Goal: Ask a question: Seek information or help from site administrators or community

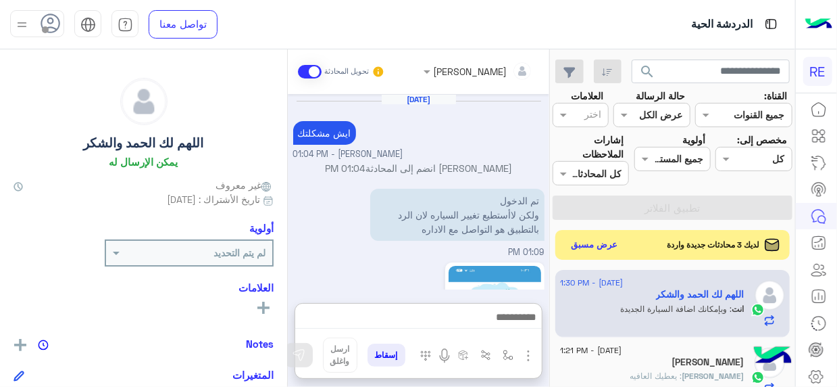
scroll to position [311, 0]
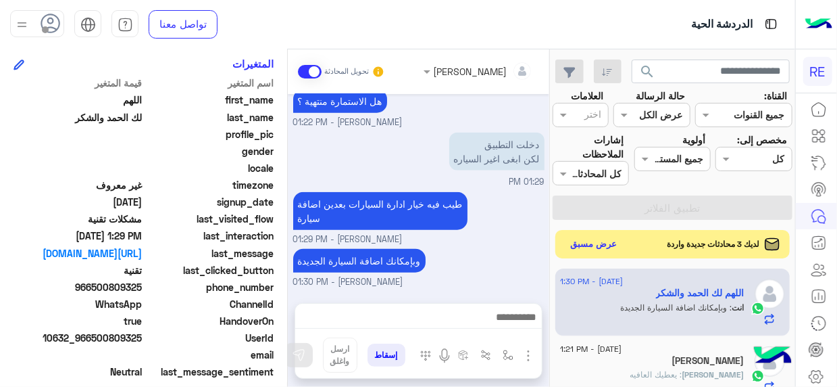
click at [593, 247] on button "عرض مسبق" at bounding box center [594, 244] width 57 height 18
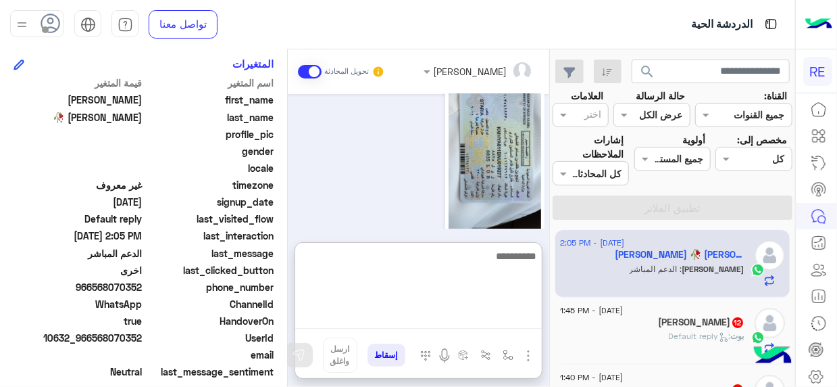
scroll to position [1826, 0]
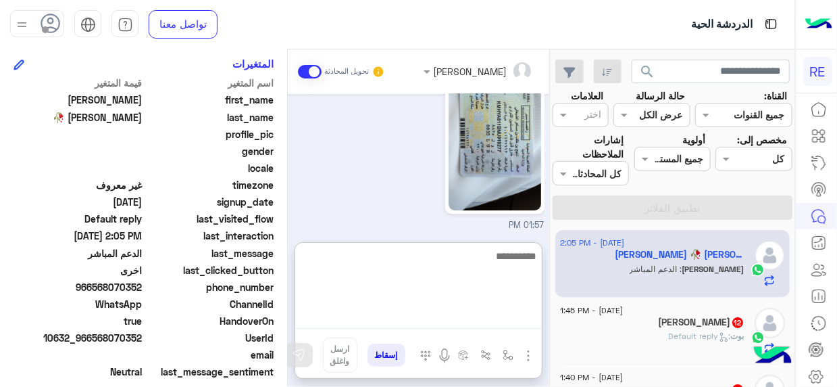
click at [507, 323] on textarea at bounding box center [418, 287] width 247 height 81
type textarea "**********"
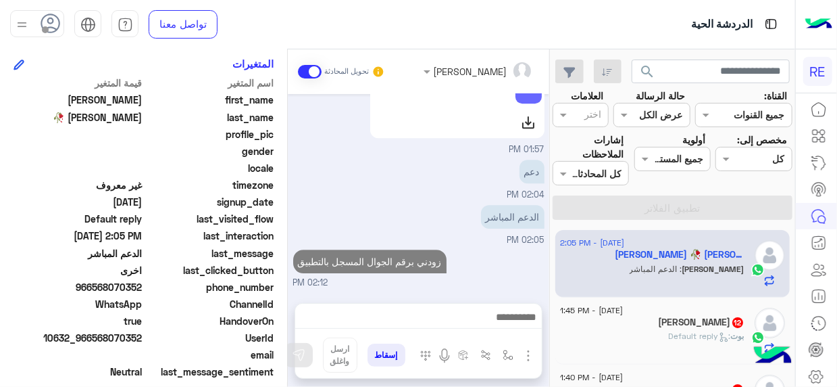
scroll to position [0, 0]
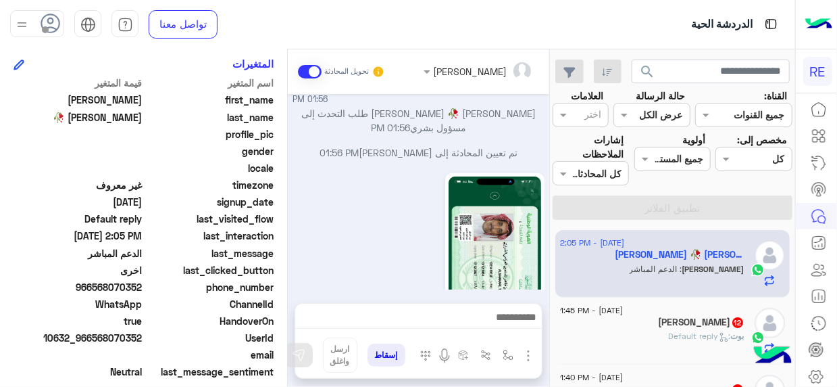
click at [605, 333] on div "بوت : Default reply" at bounding box center [652, 342] width 185 height 24
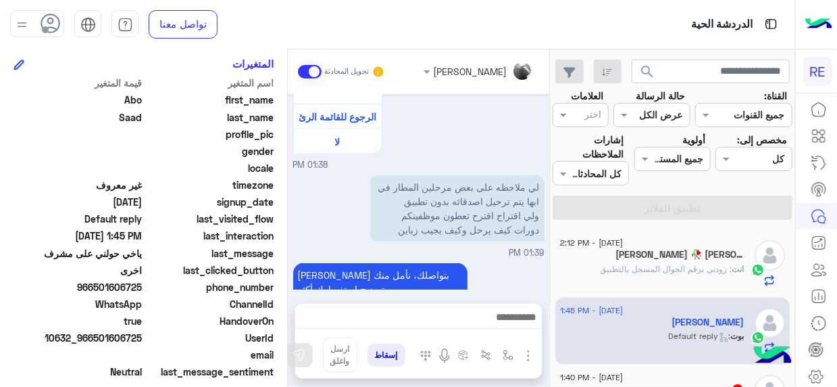
scroll to position [524, 0]
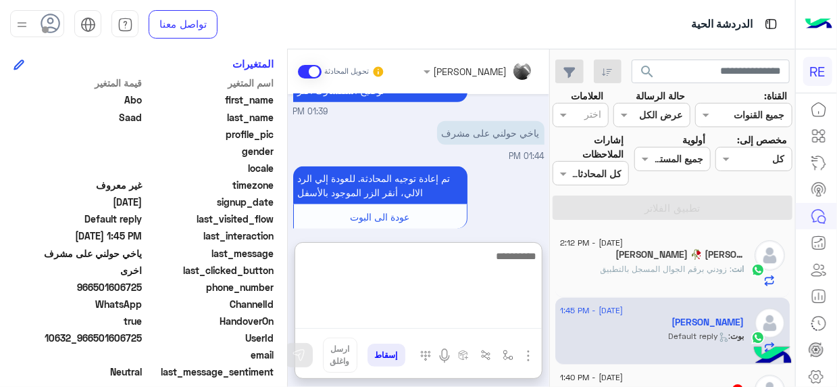
click at [516, 311] on textarea at bounding box center [418, 287] width 247 height 81
type textarea "**********"
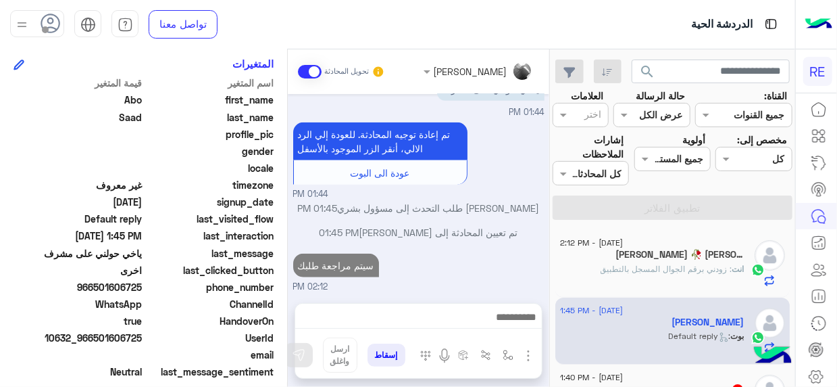
click at [552, 232] on div "16 September - 2:12 PM طارق 🥀 طارق انت : زودني برقم الجوال المسجل بالتطبيق 16 S…" at bounding box center [672, 308] width 245 height 167
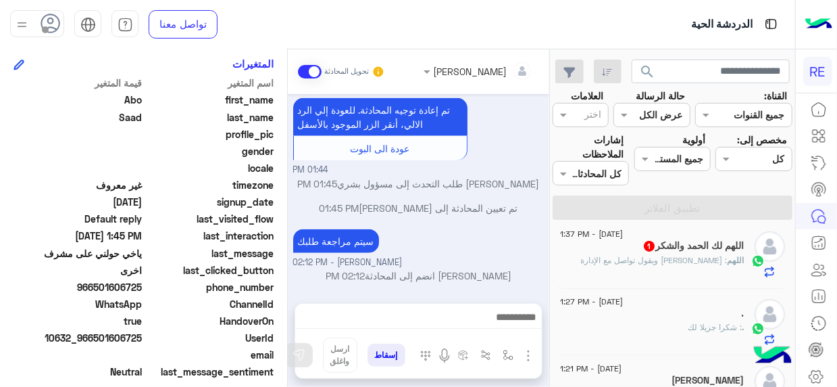
scroll to position [221, 0]
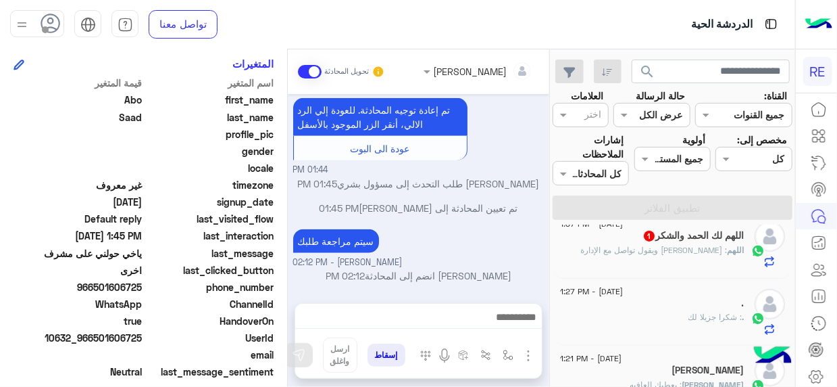
click at [551, 260] on div "16 September - 2:12 PM طارق 🥀 طارق 1 طارق : 00966568070352 16 September - 2:12 …" at bounding box center [672, 308] width 245 height 167
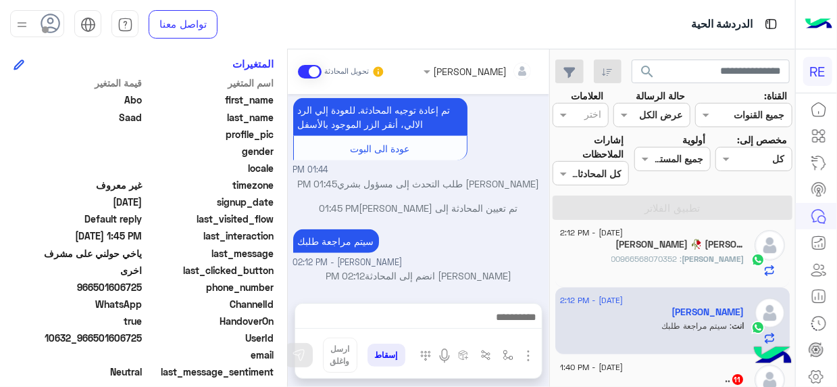
scroll to position [0, 0]
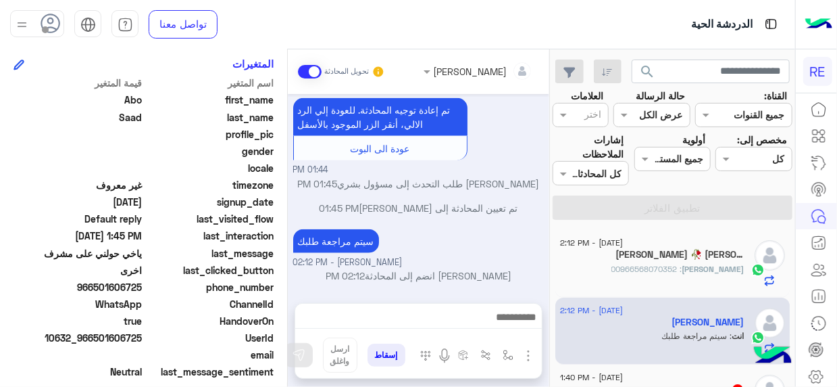
click at [643, 251] on div "طارق 🥀 طارق 1" at bounding box center [652, 256] width 185 height 14
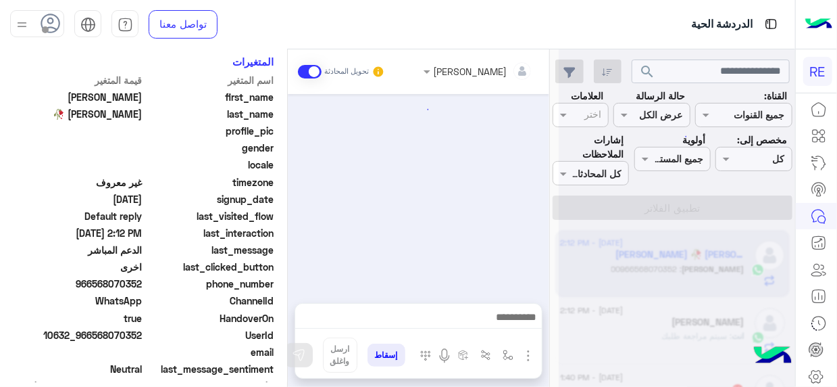
scroll to position [887, 0]
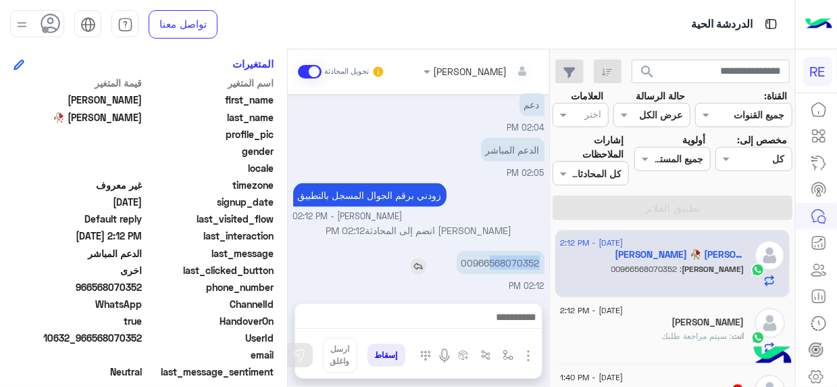
drag, startPoint x: 489, startPoint y: 261, endPoint x: 541, endPoint y: 262, distance: 52.1
click at [541, 262] on p "00966568070352" at bounding box center [501, 263] width 88 height 24
copy p "568070352"
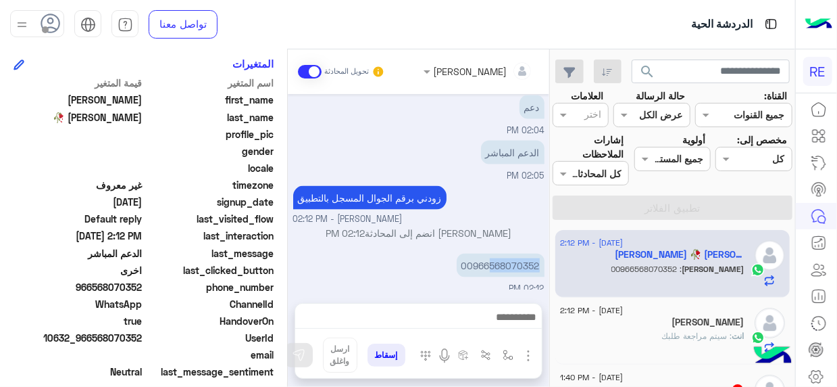
scroll to position [887, 0]
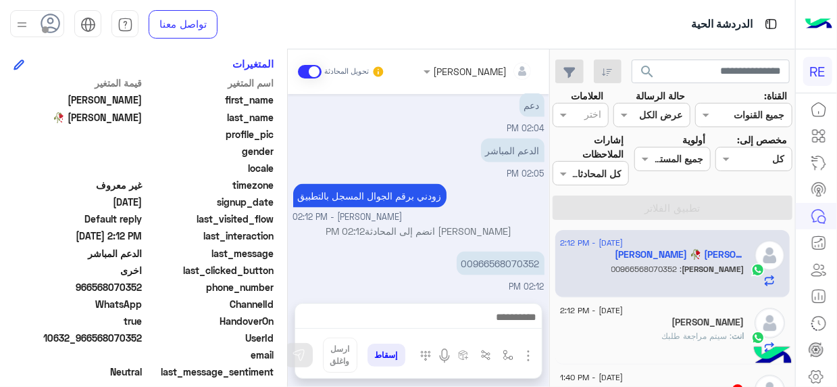
drag, startPoint x: 292, startPoint y: 264, endPoint x: 294, endPoint y: 274, distance: 9.7
click at [294, 274] on div "Sep 16, 2025 01:57 PM 01:57 PM 01:57 PM description 1329926501352192.pdf 01:57 …" at bounding box center [419, 191] width 262 height 195
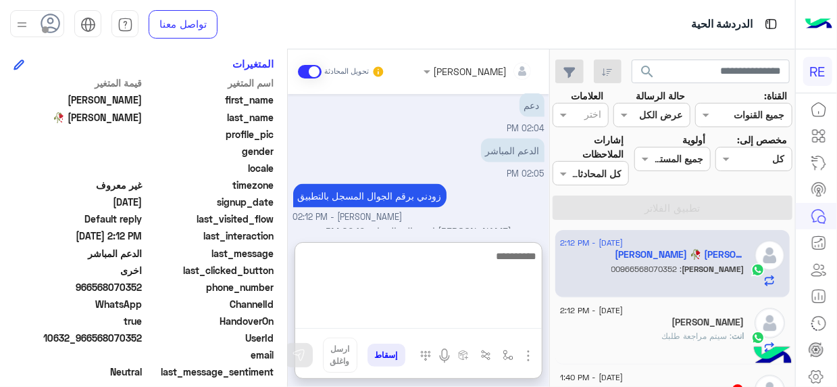
click at [518, 311] on textarea at bounding box center [418, 287] width 247 height 81
type textarea "**********"
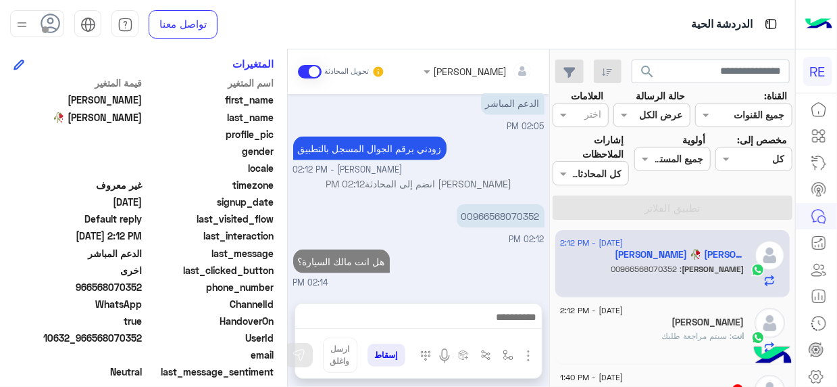
scroll to position [960, 0]
click at [642, 325] on div "[PERSON_NAME]" at bounding box center [652, 323] width 185 height 14
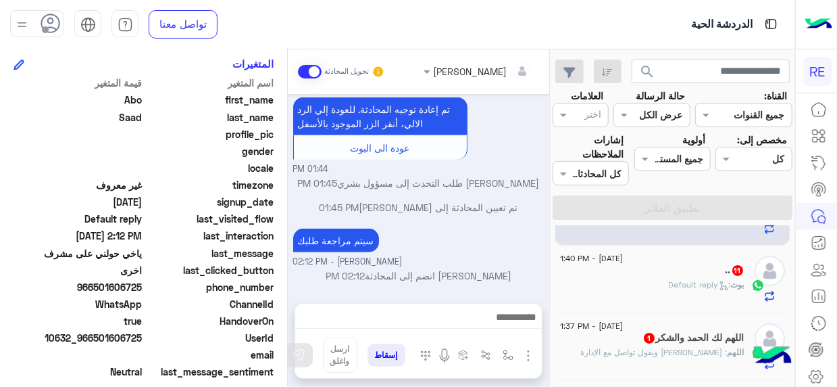
scroll to position [122, 0]
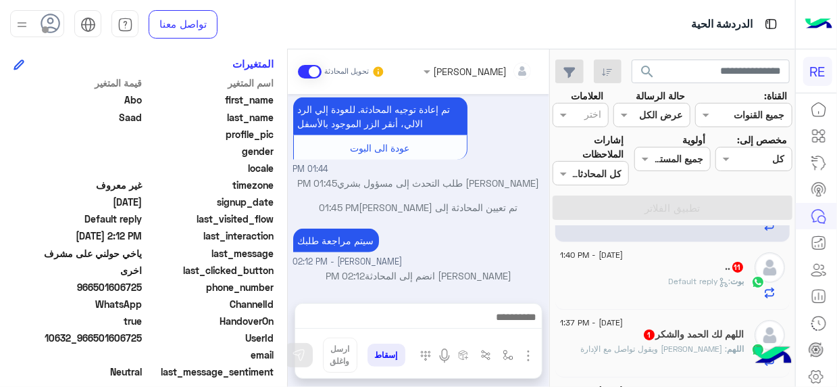
click at [677, 262] on div ".. 11" at bounding box center [652, 268] width 185 height 14
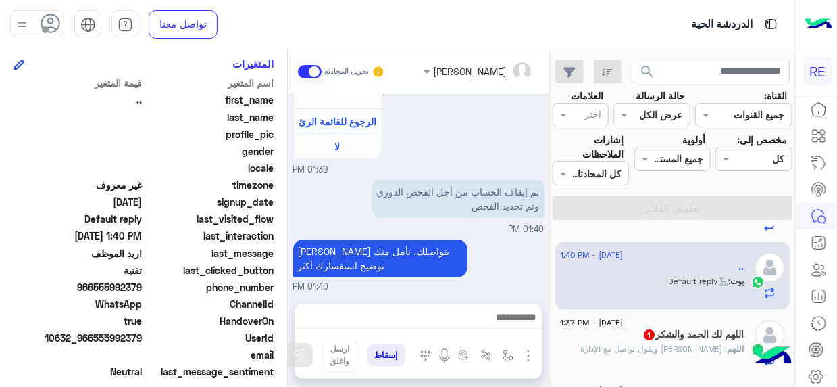
scroll to position [552, 0]
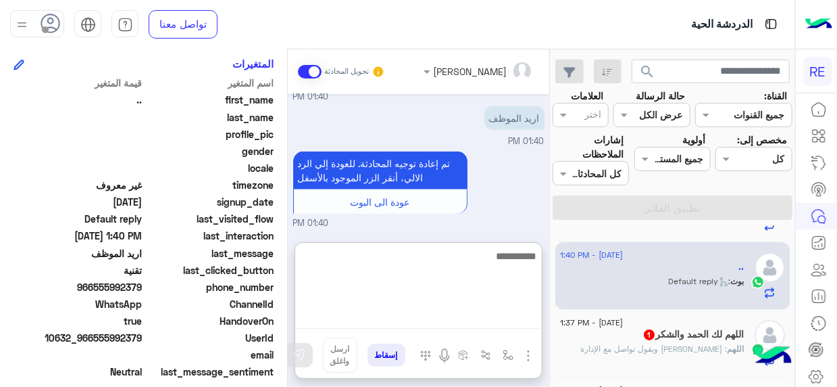
click at [516, 326] on textarea at bounding box center [418, 287] width 247 height 81
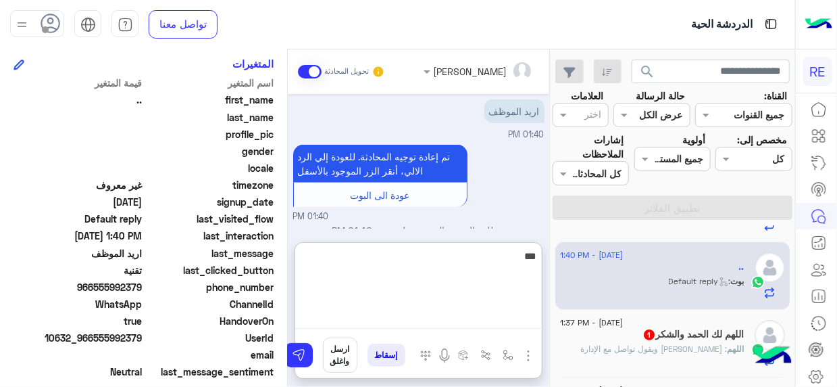
type textarea "****"
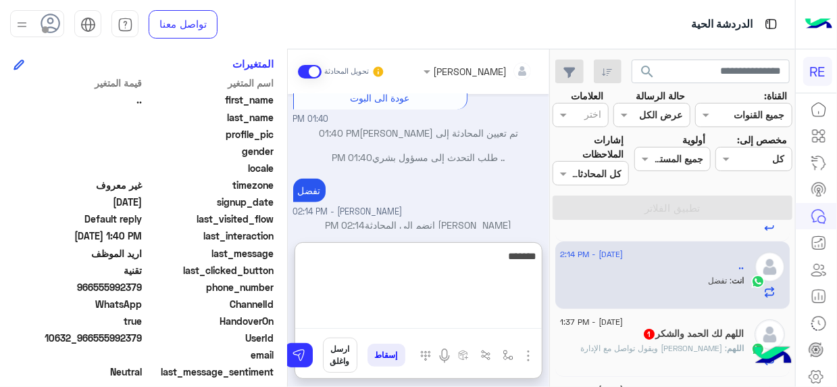
scroll to position [681, 0]
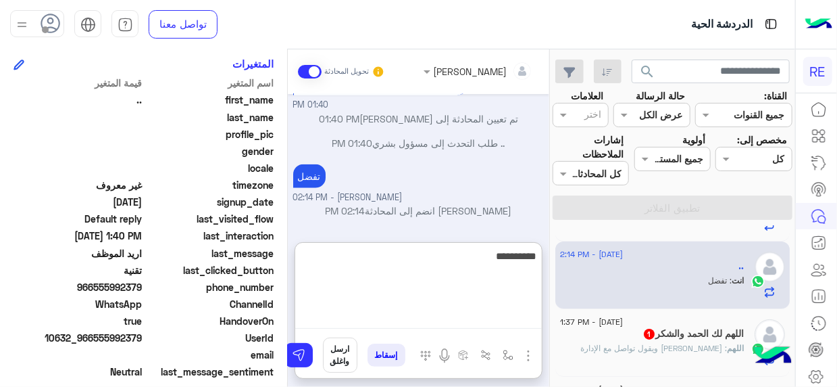
type textarea "**********"
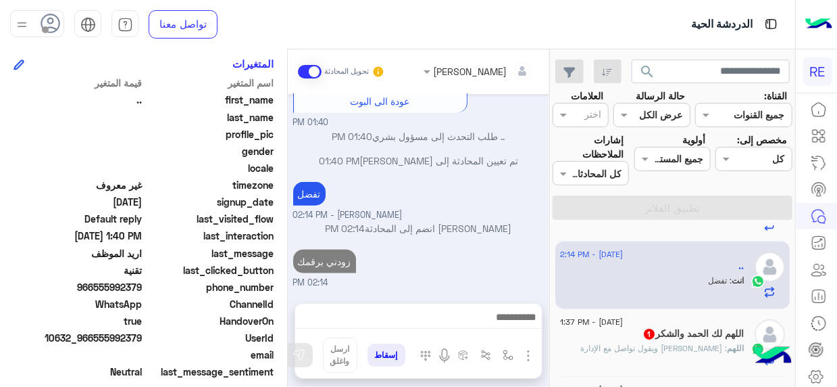
scroll to position [693, 0]
click at [641, 354] on div "اللهم : سويت اللي قلت ويقول تواصل مع الإدارة" at bounding box center [652, 354] width 185 height 24
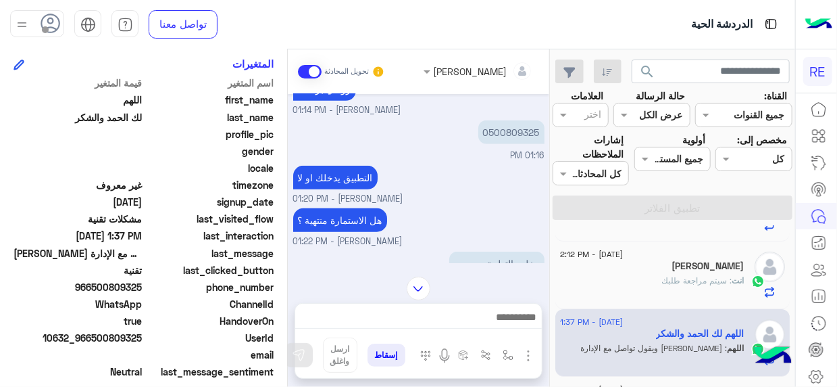
scroll to position [426, 0]
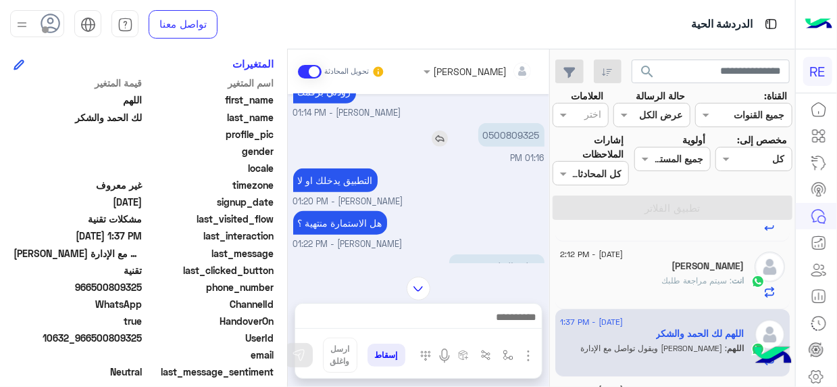
click at [522, 134] on p "0500809325" at bounding box center [512, 135] width 66 height 24
copy p "0500809325"
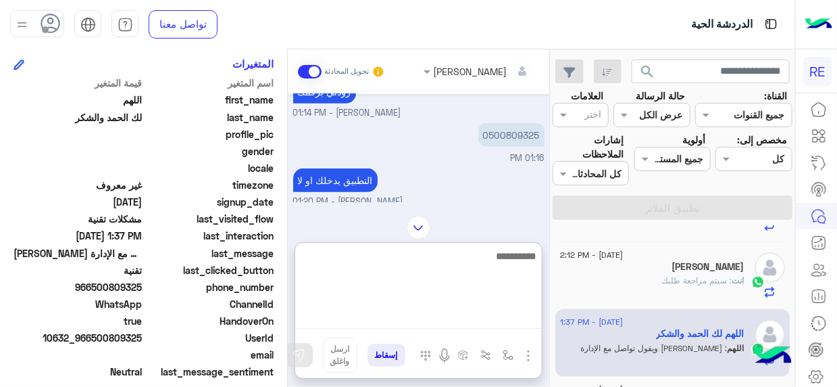
click at [518, 319] on textarea at bounding box center [418, 287] width 247 height 81
type textarea "********"
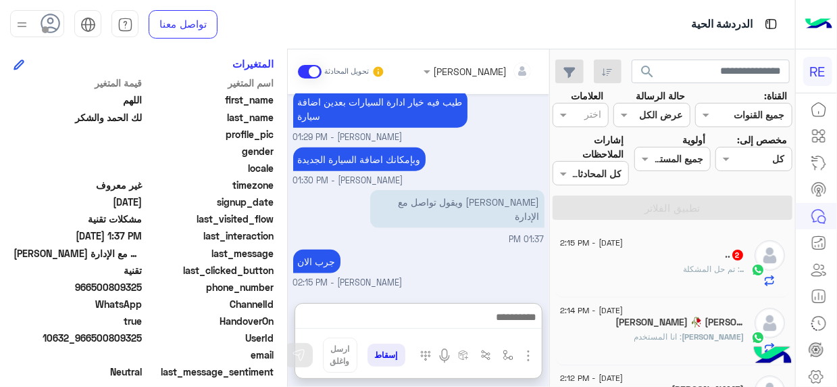
scroll to position [662, 0]
click at [673, 254] on div ".. 2" at bounding box center [652, 256] width 185 height 14
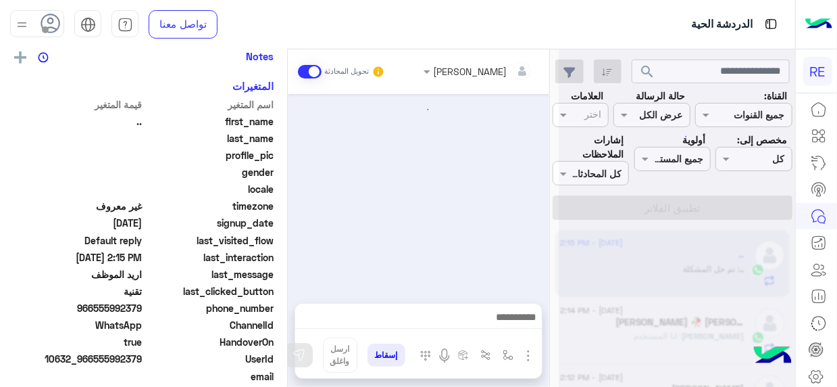
scroll to position [260, 0]
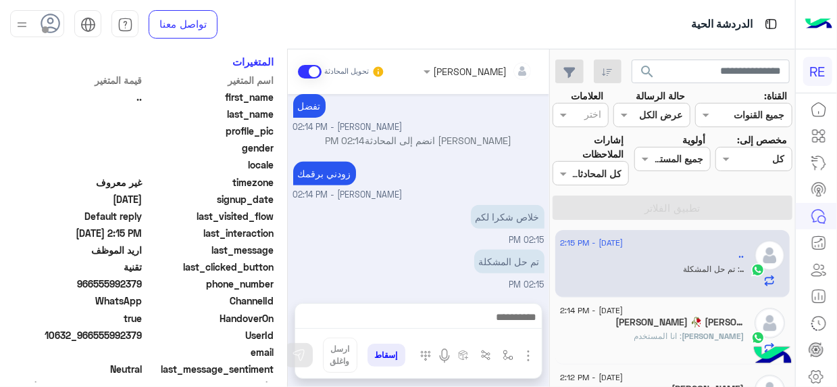
click at [695, 327] on div "طارق 🥀 طارق 1" at bounding box center [652, 323] width 185 height 14
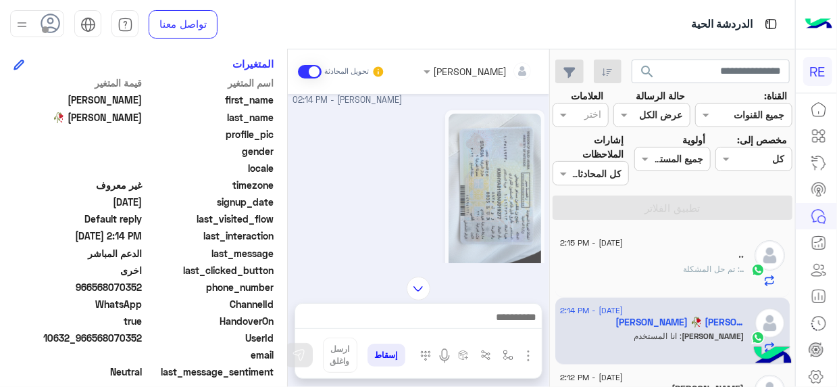
scroll to position [762, 0]
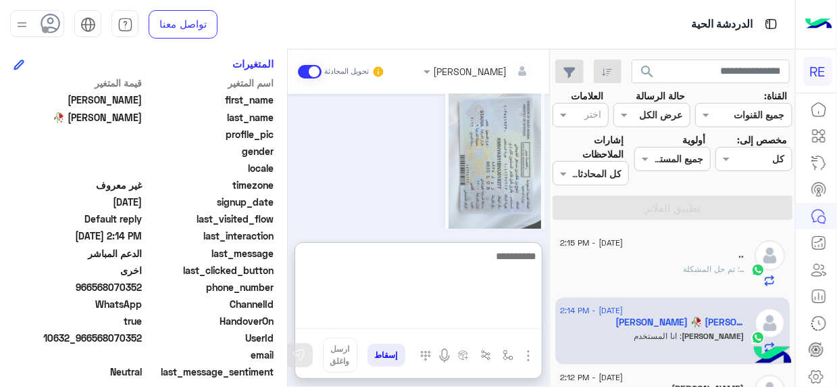
click at [536, 317] on textarea at bounding box center [418, 287] width 247 height 81
type textarea "**********"
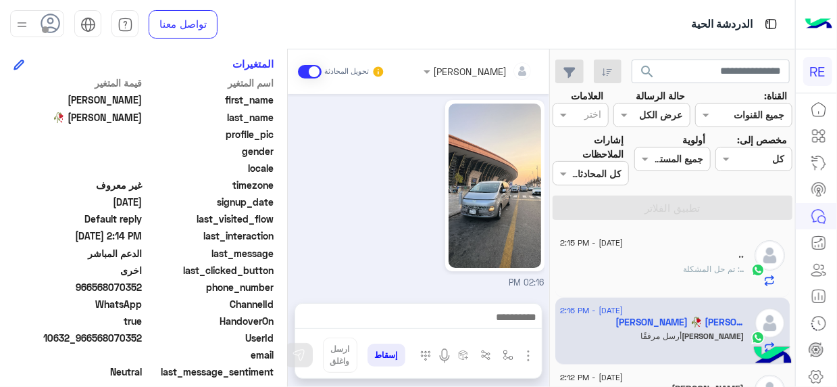
scroll to position [2096, 0]
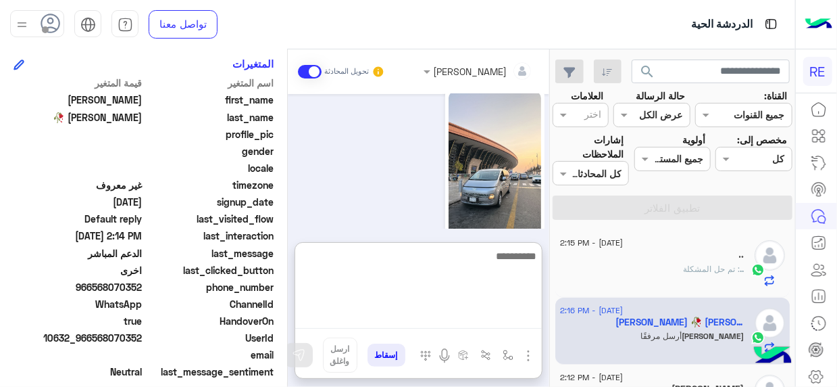
click at [524, 317] on textarea at bounding box center [418, 287] width 247 height 81
type textarea "**********"
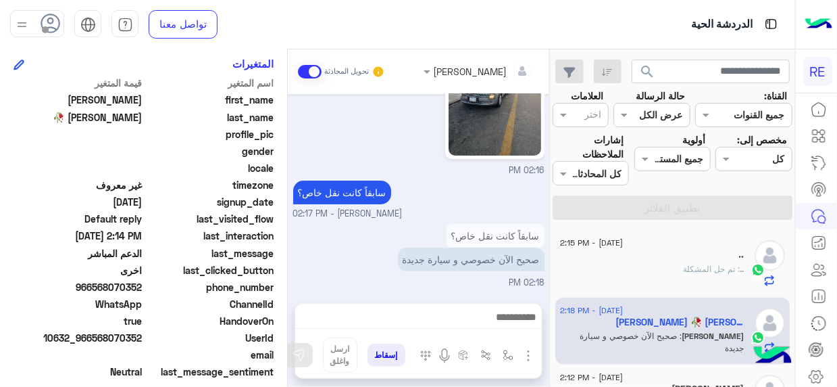
scroll to position [2251, 0]
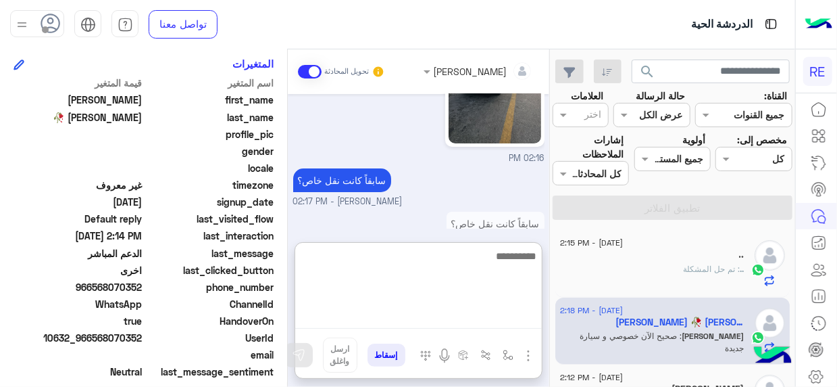
click at [524, 313] on textarea at bounding box center [418, 287] width 247 height 81
type textarea "****"
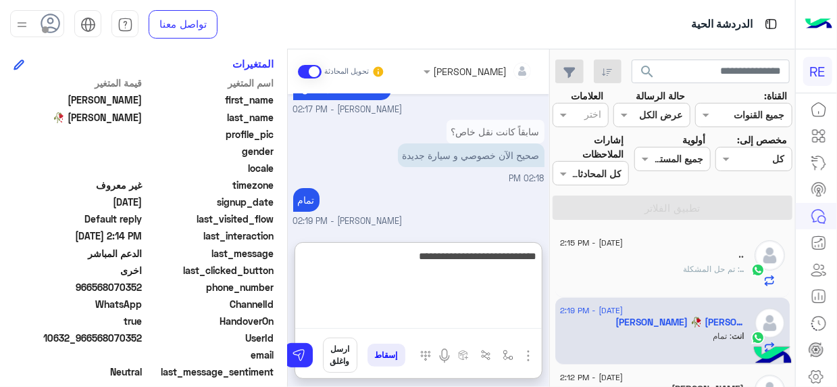
scroll to position [2401, 0]
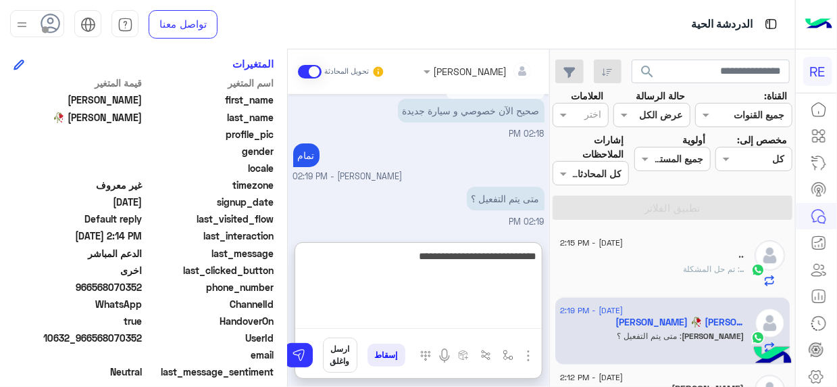
type textarea "**********"
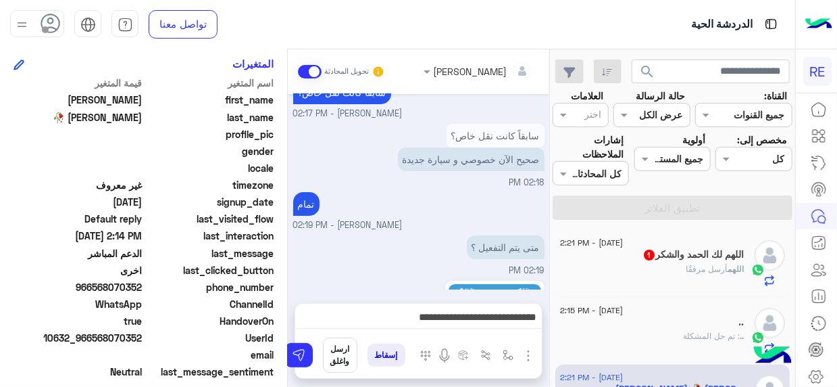
scroll to position [2531, 0]
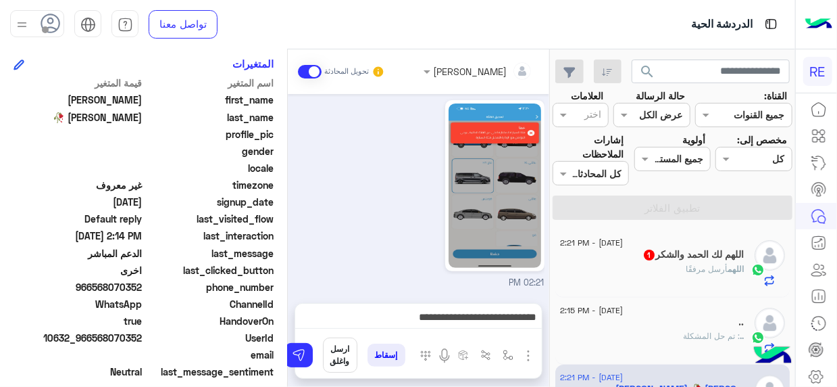
drag, startPoint x: 387, startPoint y: 306, endPoint x: 394, endPoint y: 317, distance: 13.1
click at [394, 317] on div "**********" at bounding box center [418, 320] width 247 height 34
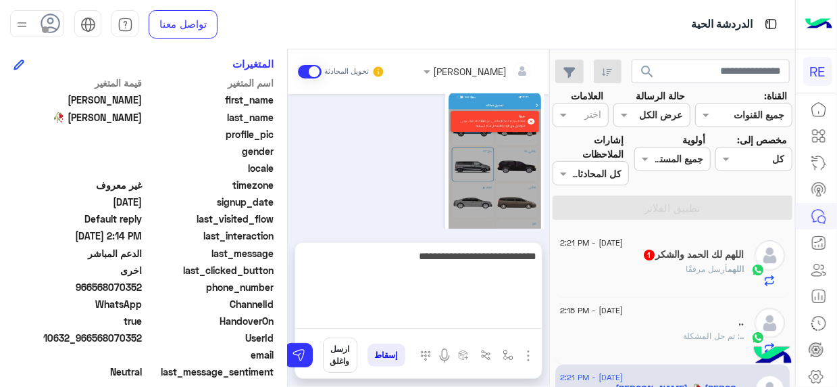
click at [394, 317] on textarea "**********" at bounding box center [418, 287] width 247 height 81
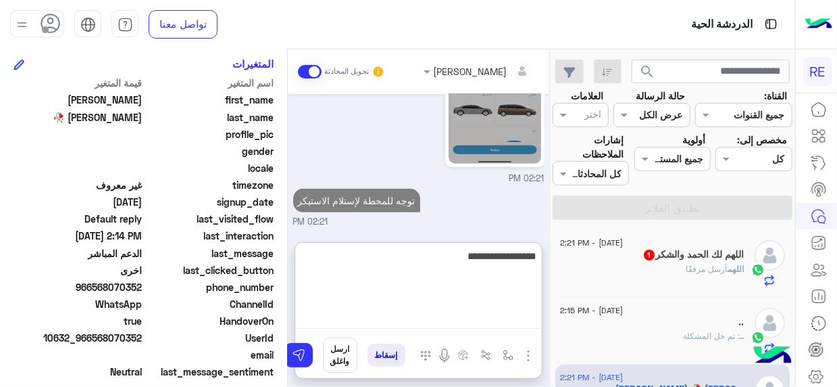
type textarea "**********"
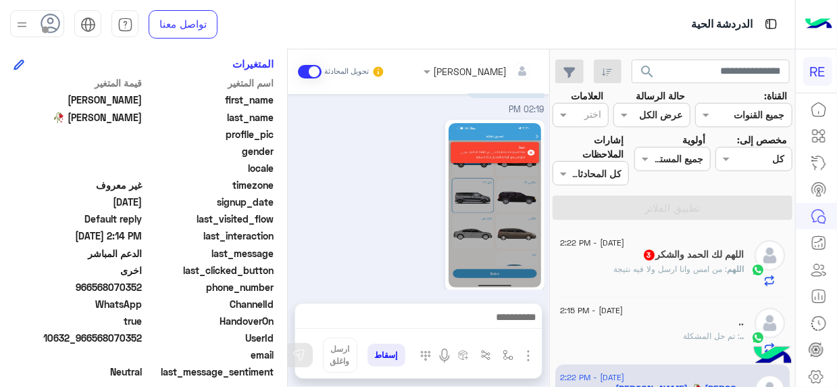
scroll to position [2663, 0]
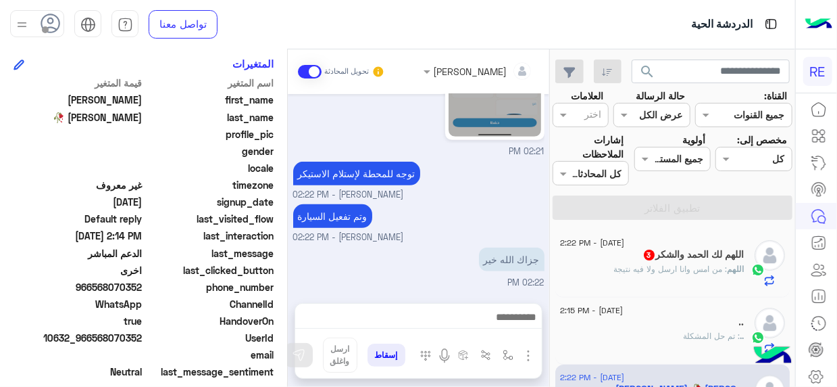
click at [624, 259] on div "اللهم لك الحمد والشكر 3" at bounding box center [652, 256] width 185 height 14
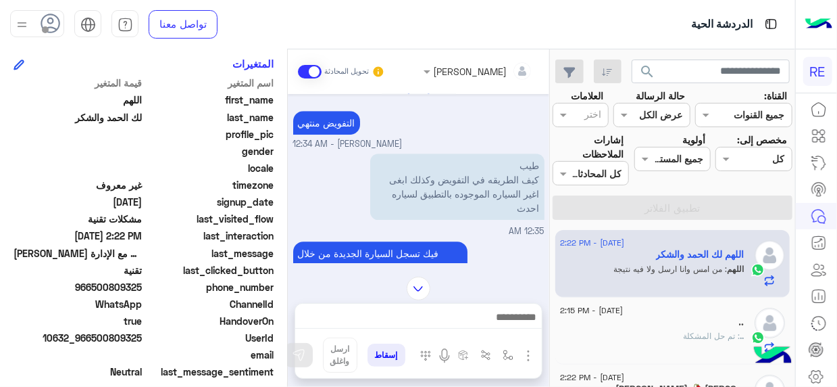
scroll to position [1782, 0]
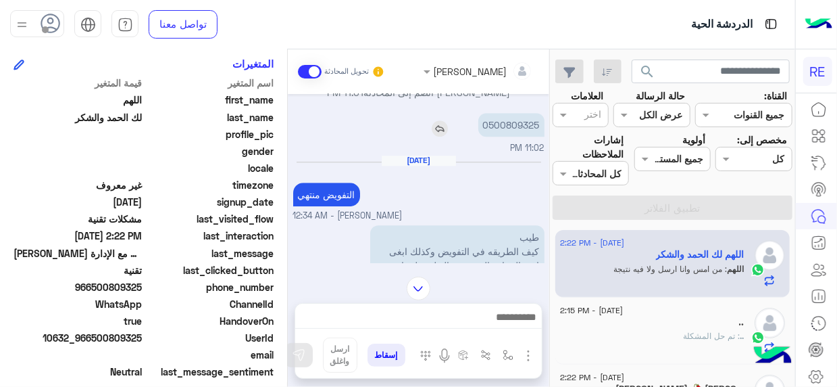
click at [520, 137] on p "0500809325" at bounding box center [512, 125] width 66 height 24
copy p "0500809325"
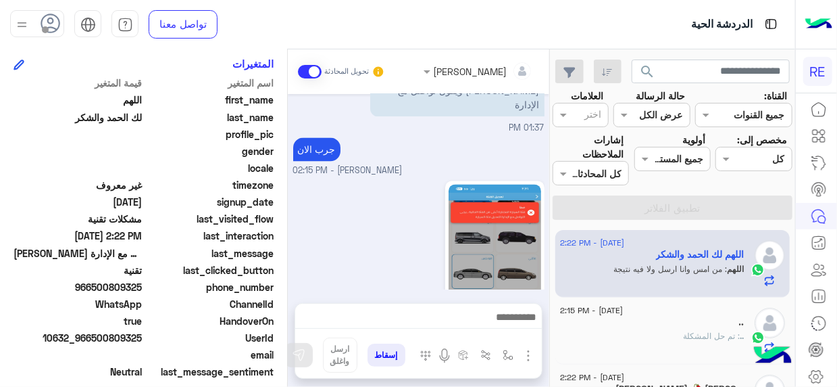
scroll to position [3741, 0]
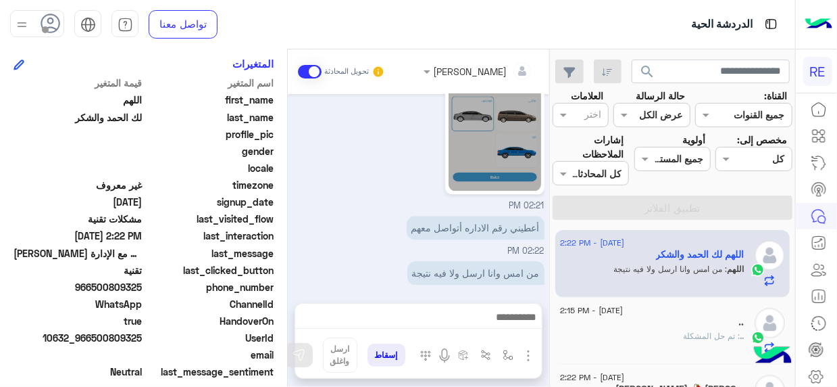
drag, startPoint x: 511, startPoint y: 306, endPoint x: 524, endPoint y: 319, distance: 18.2
click at [524, 319] on div at bounding box center [418, 320] width 247 height 34
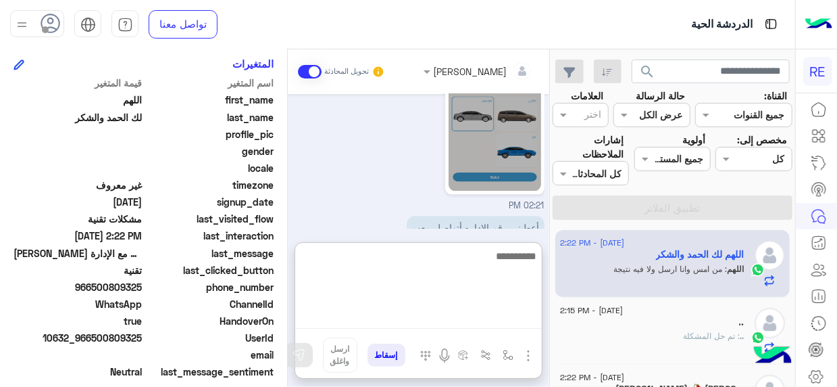
click at [524, 319] on textarea at bounding box center [418, 287] width 247 height 81
type textarea "*"
type textarea "**********"
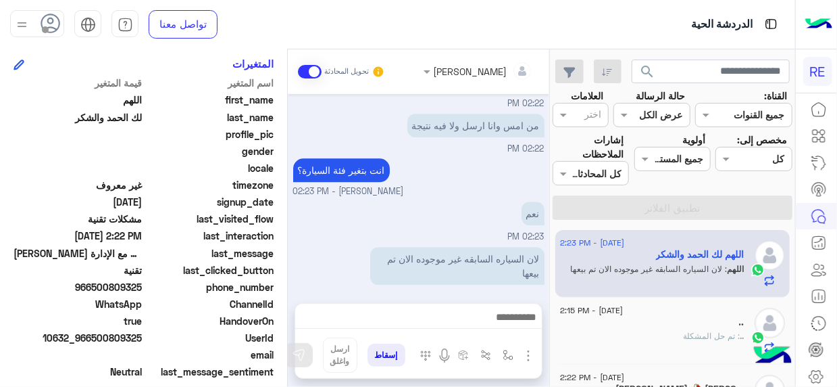
scroll to position [3888, 0]
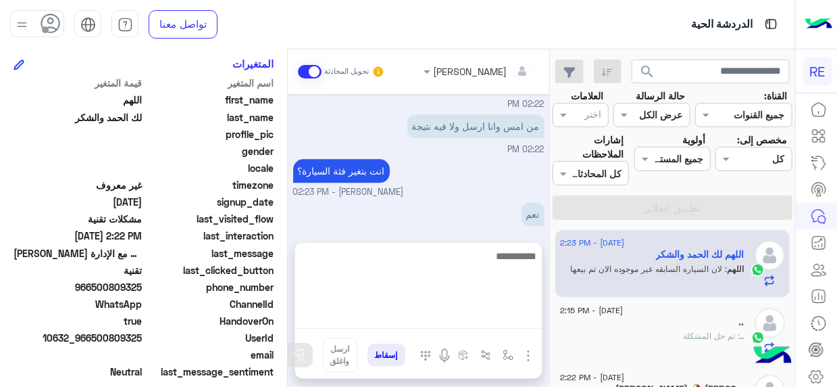
click at [518, 312] on textarea at bounding box center [418, 287] width 247 height 81
type textarea "**********"
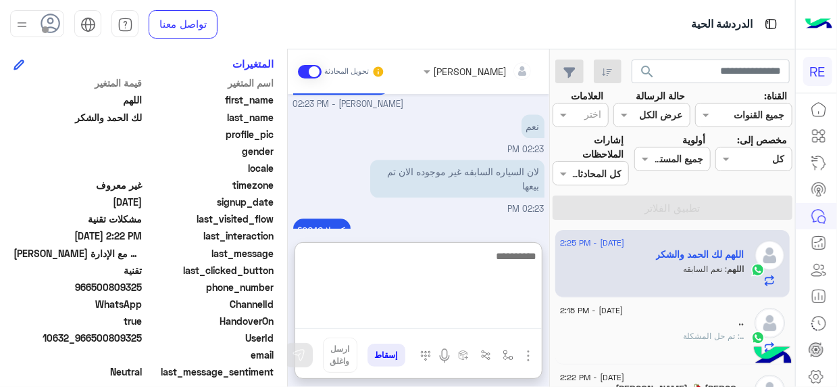
scroll to position [3992, 0]
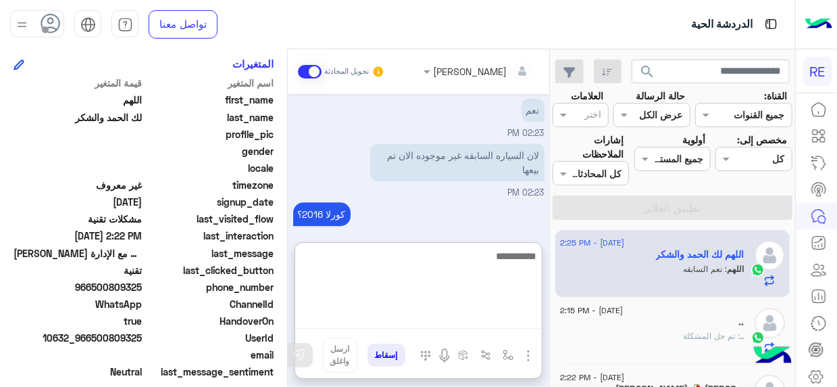
click at [507, 314] on textarea at bounding box center [418, 287] width 247 height 81
type textarea "********"
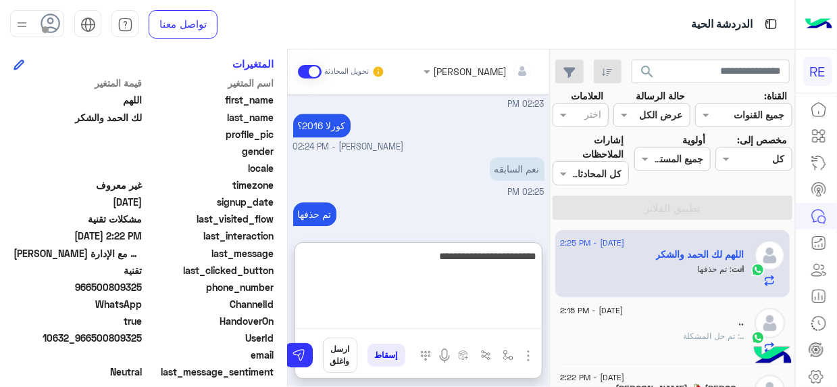
type textarea "**********"
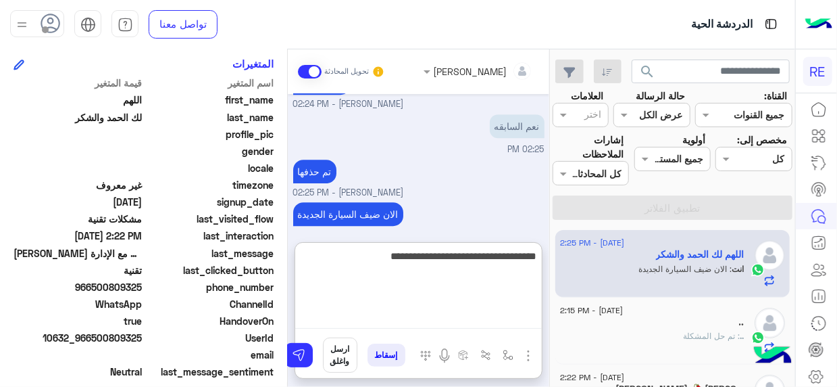
type textarea "**********"
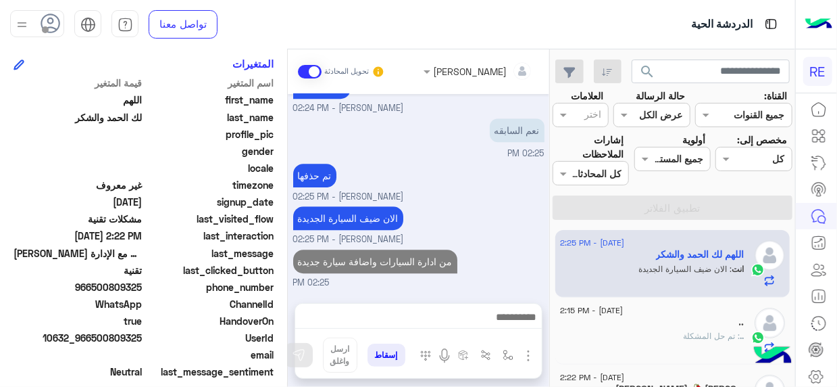
scroll to position [4105, 0]
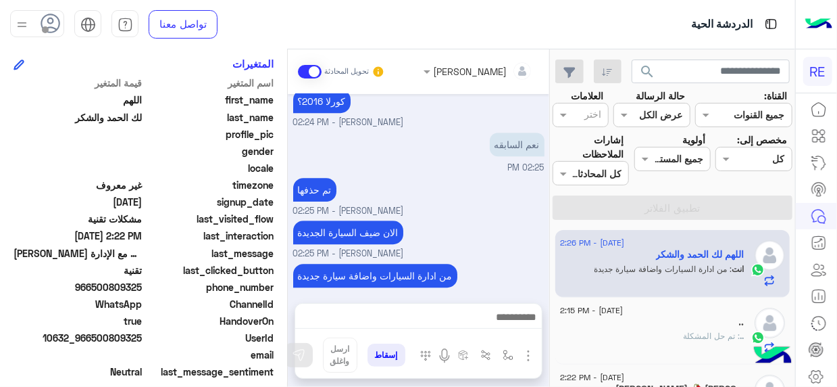
drag, startPoint x: 292, startPoint y: 223, endPoint x: 291, endPoint y: 288, distance: 64.9
click at [291, 288] on div "Sep 15, 2025 الصوره تتحدث عن المشكله 10:36 PM تم إعادة توجيه المحادثة. للعودة إ…" at bounding box center [419, 191] width 262 height 195
click at [468, 220] on div "الان ضيف السيارة الجديدة" at bounding box center [386, 232] width 187 height 24
drag, startPoint x: 555, startPoint y: 232, endPoint x: 542, endPoint y: 190, distance: 43.8
click at [542, 190] on mat-drawer-container "search القناة: القناه جميع القنوات حالة الرسالة القناه عرض الكل العلامات اختر م…" at bounding box center [397, 220] width 795 height 343
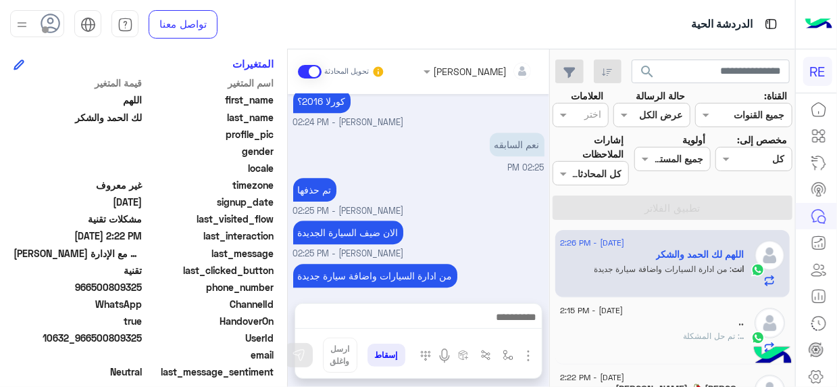
click at [419, 205] on small "Terhal Almodon - 02:25 PM" at bounding box center [418, 211] width 251 height 13
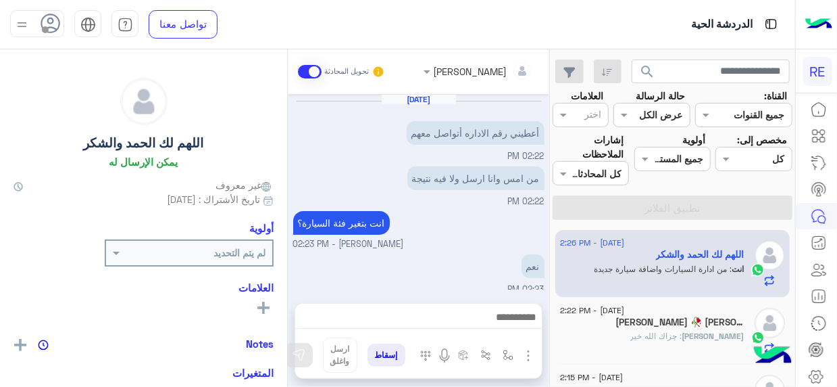
scroll to position [280, 0]
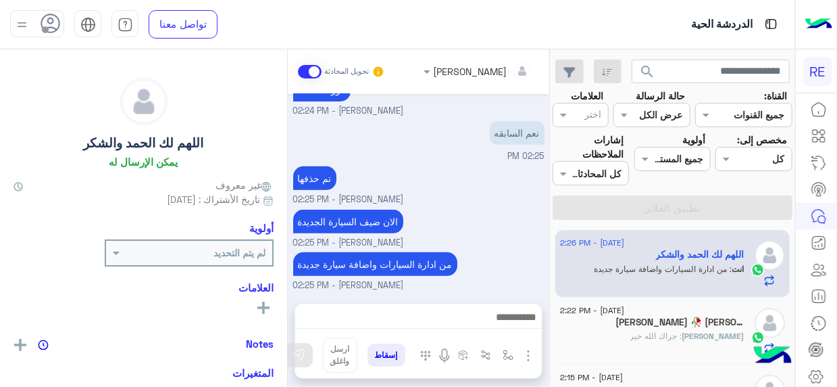
click at [779, 322] on span "1" at bounding box center [784, 322] width 11 height 11
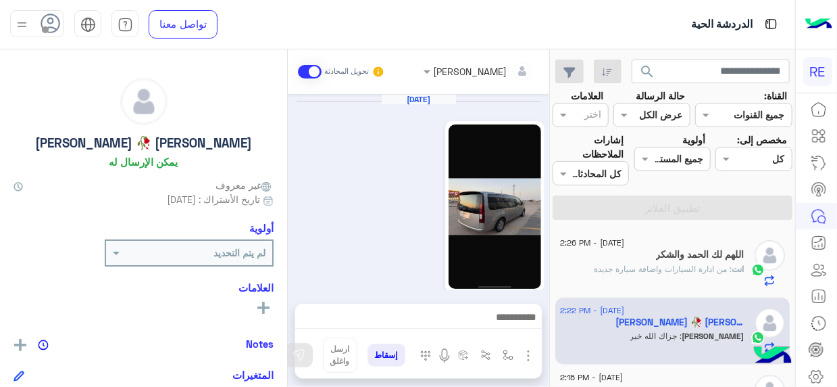
scroll to position [733, 0]
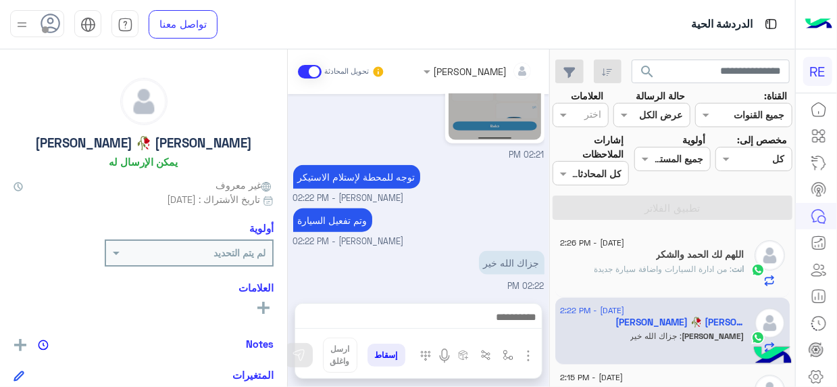
click at [554, 237] on div "[DATE] - 2:26 PM اللهم لك [PERSON_NAME] انت : من ادارة السيارات واضافة سيارة جد…" at bounding box center [672, 308] width 245 height 167
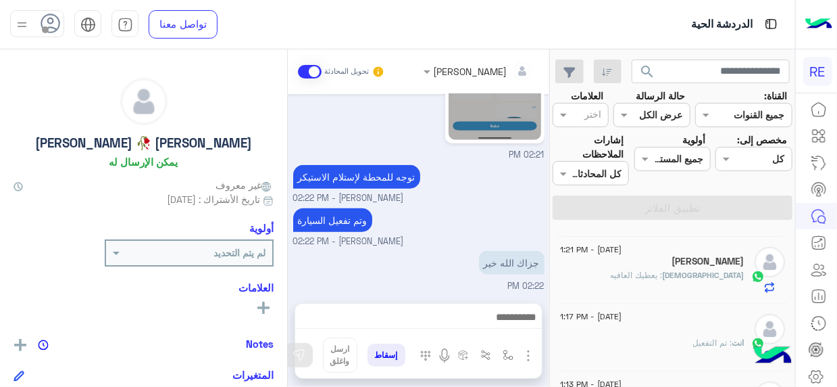
scroll to position [0, 0]
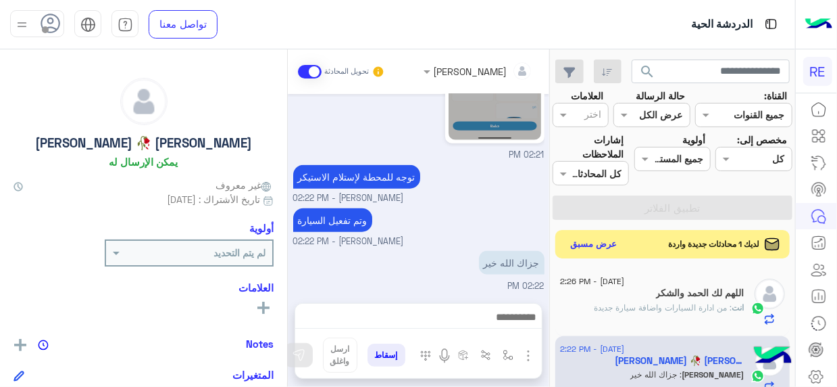
click at [589, 241] on button "عرض مسبق" at bounding box center [594, 244] width 57 height 18
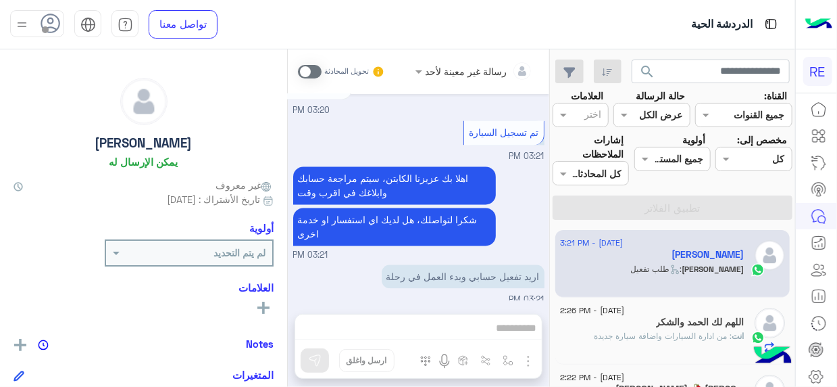
click at [320, 74] on span at bounding box center [310, 72] width 24 height 14
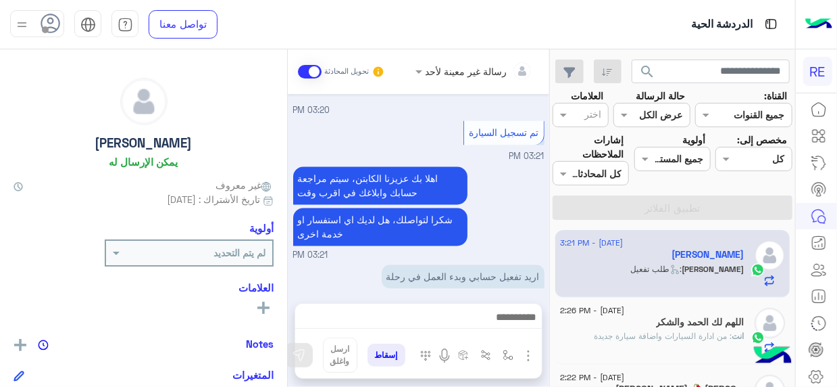
scroll to position [1349, 0]
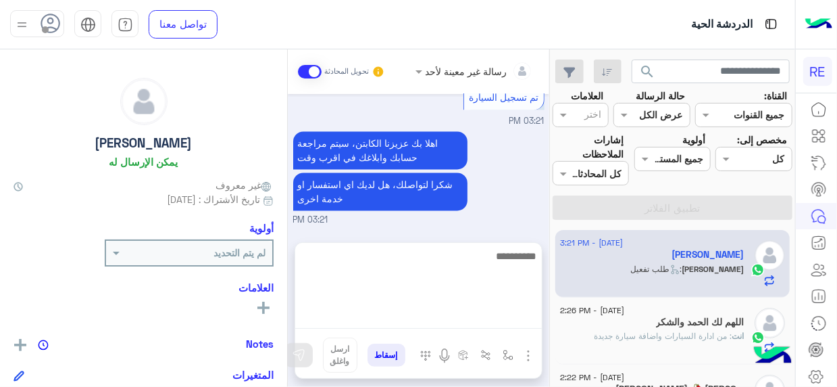
click at [531, 326] on textarea at bounding box center [418, 287] width 247 height 81
type textarea "**********"
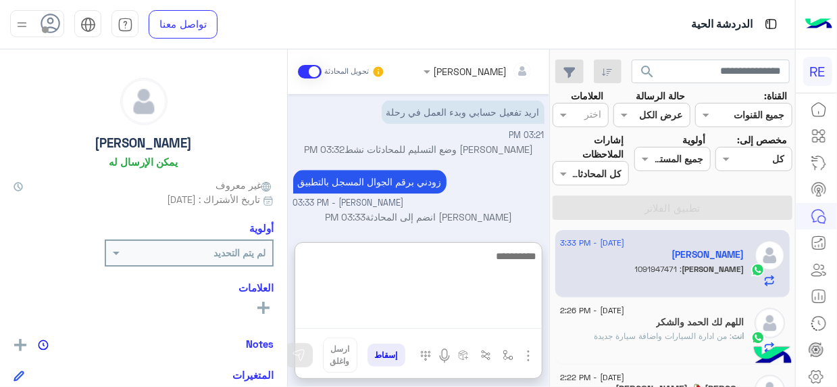
scroll to position [1523, 0]
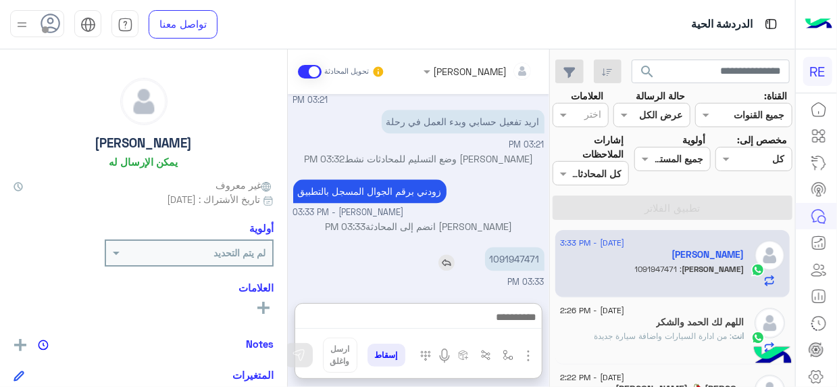
click at [535, 200] on div "Sep 16, 2025 وعليكم السلام ،كيف اقدر اساعدك اهلًا بك في تطبيق رحلة 👋 Welcome to…" at bounding box center [419, 191] width 262 height 195
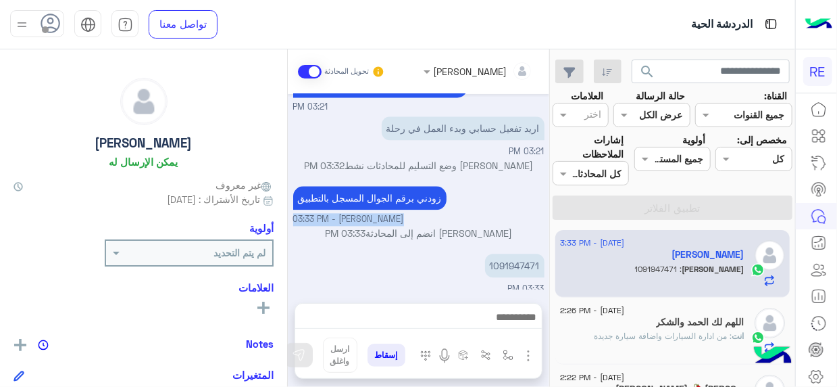
click at [535, 200] on div "Sep 16, 2025 وعليكم السلام ،كيف اقدر اساعدك اهلًا بك في تطبيق رحلة 👋 Welcome to…" at bounding box center [419, 191] width 262 height 195
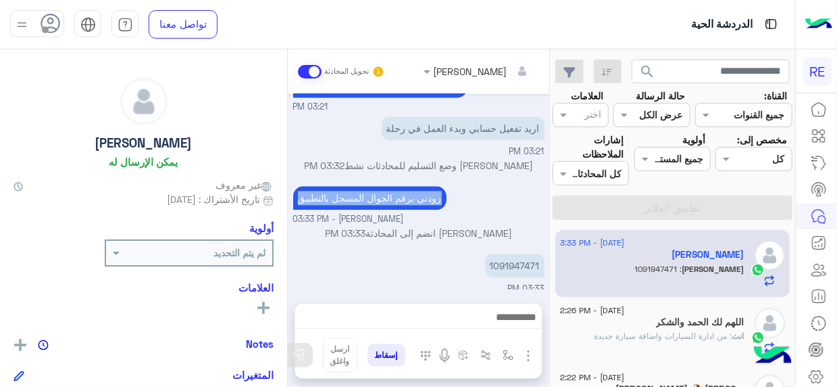
click at [535, 200] on div "زودني برقم الجوال المسجل بالتطبيق Terhal Almodon - 03:33 PM" at bounding box center [418, 203] width 251 height 43
click at [526, 258] on p "1091947471" at bounding box center [514, 265] width 59 height 24
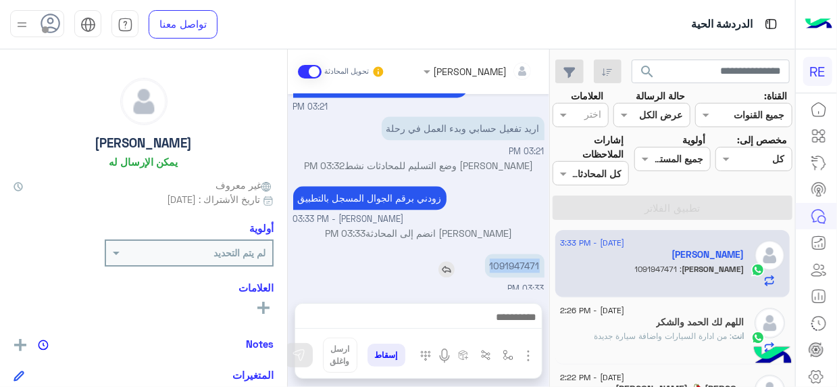
click at [526, 258] on p "1091947471" at bounding box center [514, 265] width 59 height 24
copy p "1091947471"
click at [521, 305] on div at bounding box center [418, 320] width 247 height 34
click at [522, 306] on div at bounding box center [418, 320] width 247 height 34
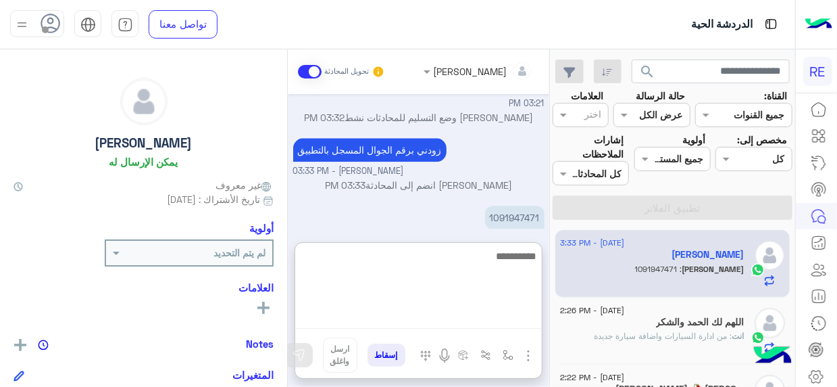
click at [525, 314] on textarea at bounding box center [418, 287] width 247 height 81
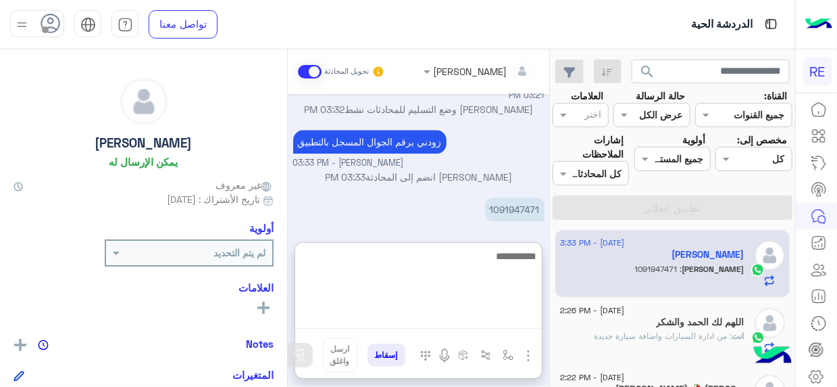
scroll to position [1523, 0]
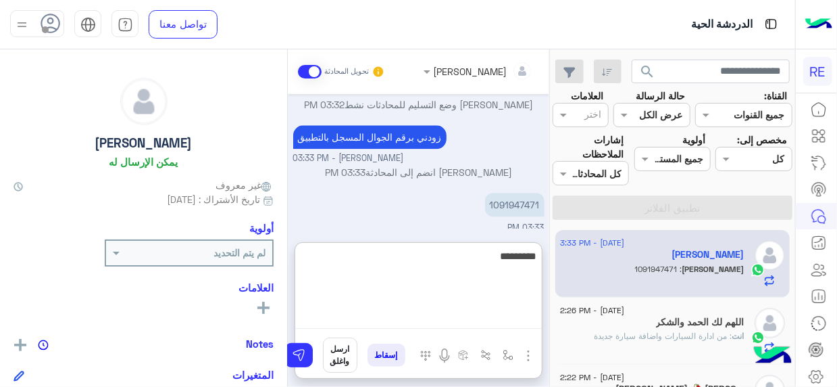
type textarea "**********"
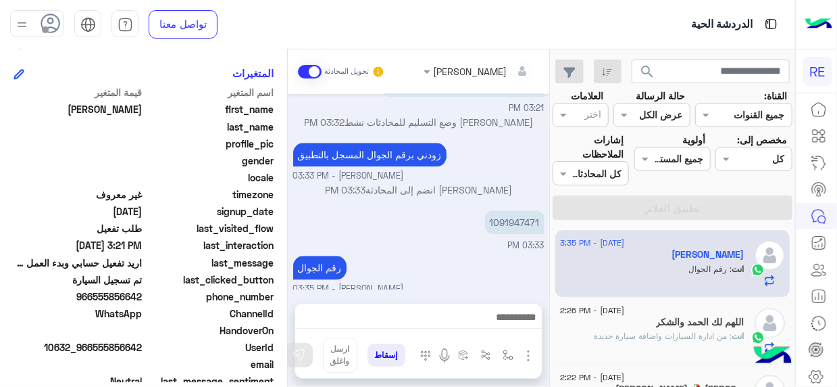
scroll to position [306, 0]
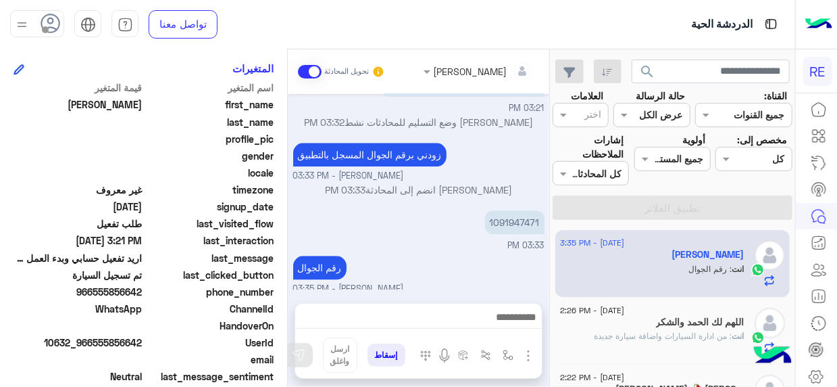
drag, startPoint x: 95, startPoint y: 293, endPoint x: 143, endPoint y: 293, distance: 48.7
click at [143, 293] on span "966555856642" at bounding box center [78, 292] width 129 height 14
copy span "555856642"
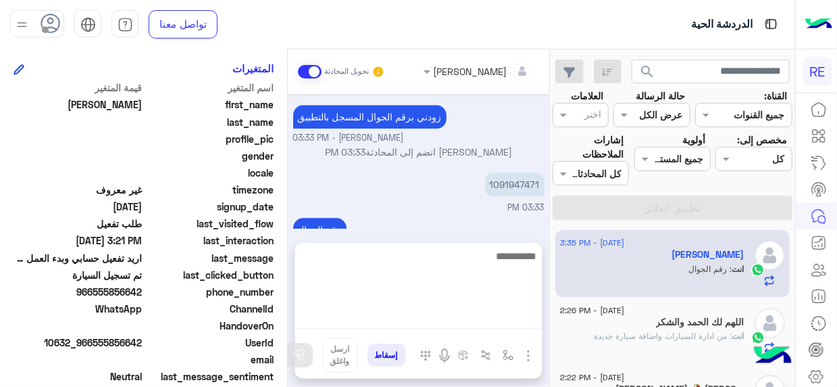
click at [523, 314] on textarea at bounding box center [418, 287] width 247 height 81
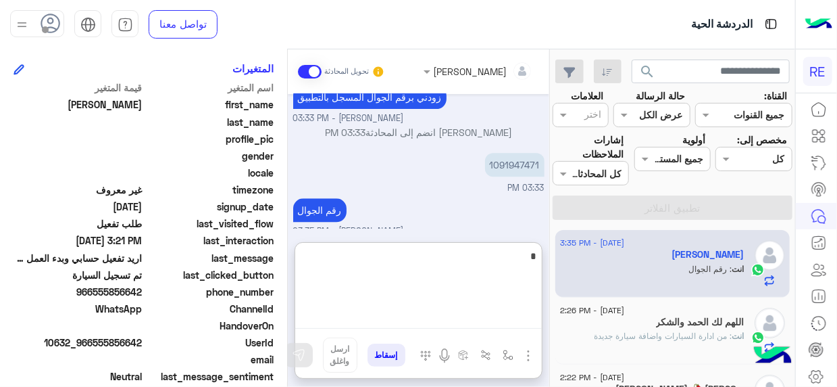
scroll to position [1566, 0]
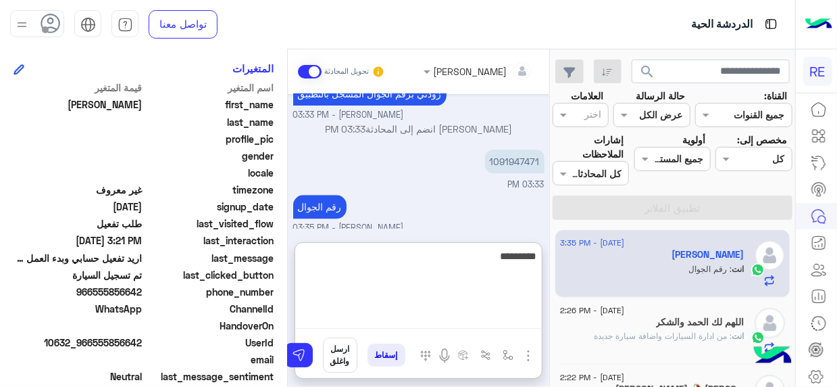
type textarea "**********"
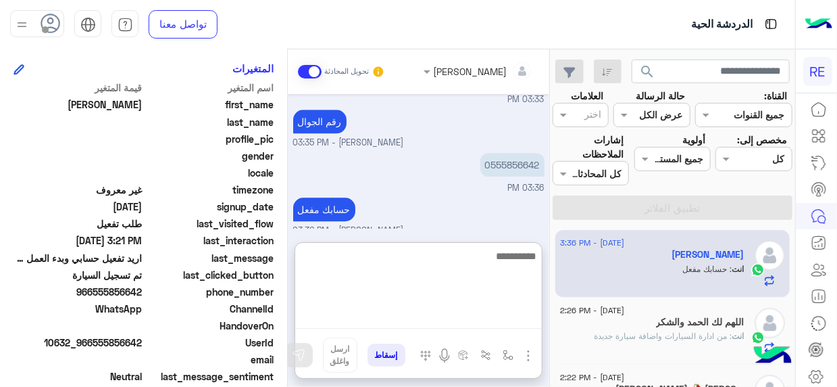
scroll to position [1654, 0]
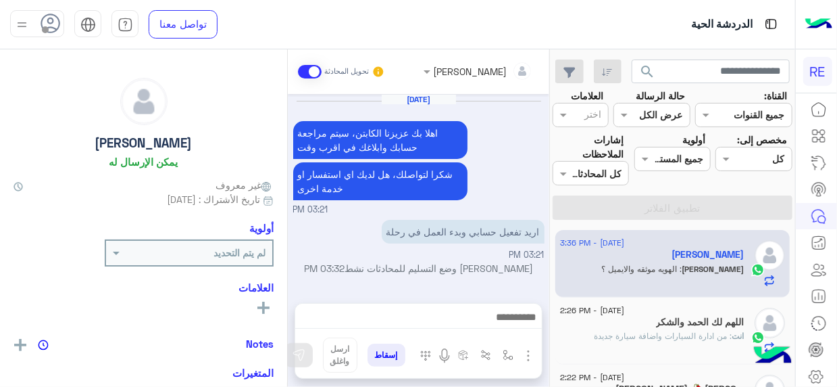
scroll to position [283, 0]
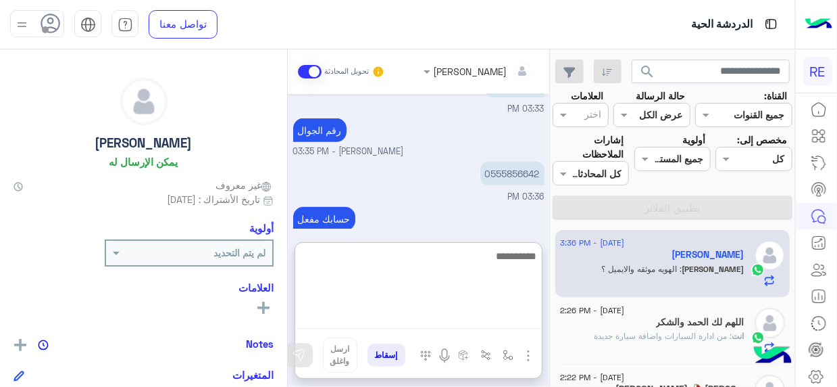
click at [516, 316] on textarea at bounding box center [418, 287] width 247 height 81
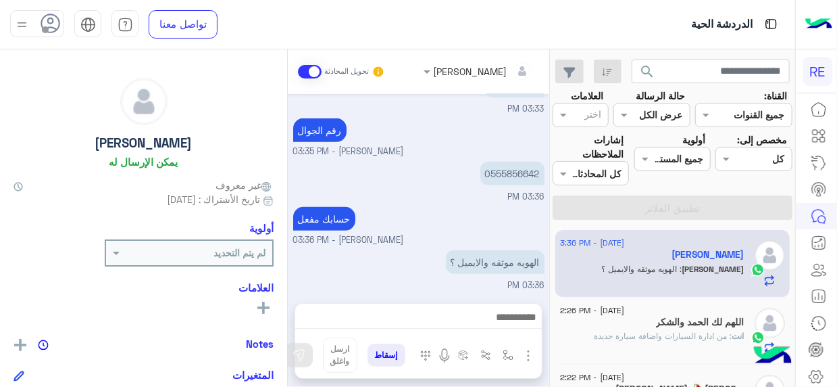
click at [489, 205] on div "حسابك مفعل [PERSON_NAME] - 03:36 PM" at bounding box center [418, 224] width 251 height 43
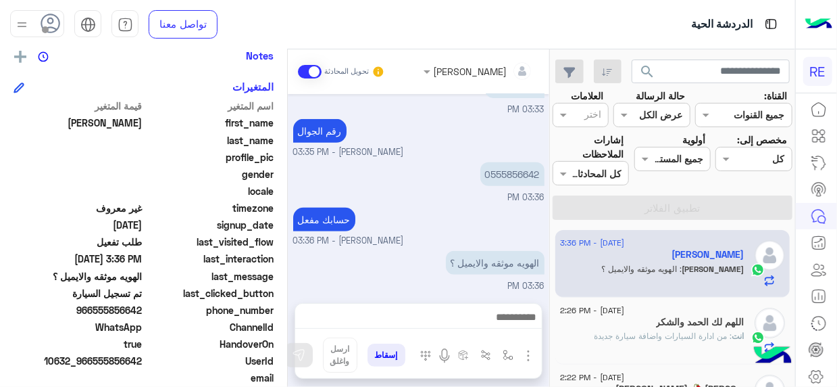
scroll to position [289, 0]
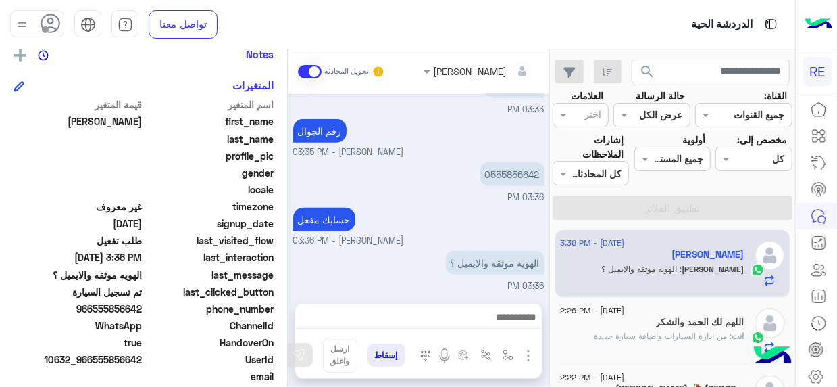
drag, startPoint x: 95, startPoint y: 306, endPoint x: 145, endPoint y: 314, distance: 49.9
click at [145, 314] on div "phone_number [PHONE_NUMBER]" at bounding box center [144, 309] width 260 height 17
copy span "555856642"
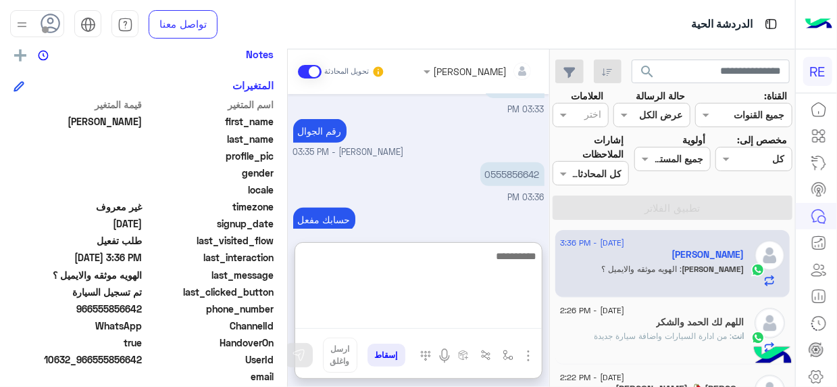
click at [522, 313] on textarea at bounding box center [418, 287] width 247 height 81
type textarea "*"
type textarea "***"
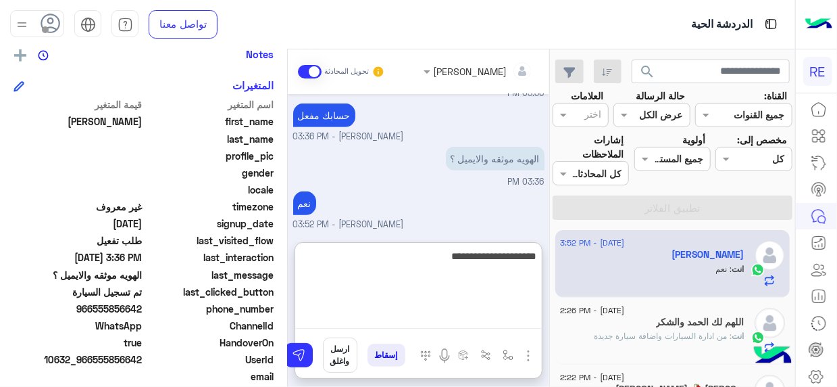
type textarea "**********"
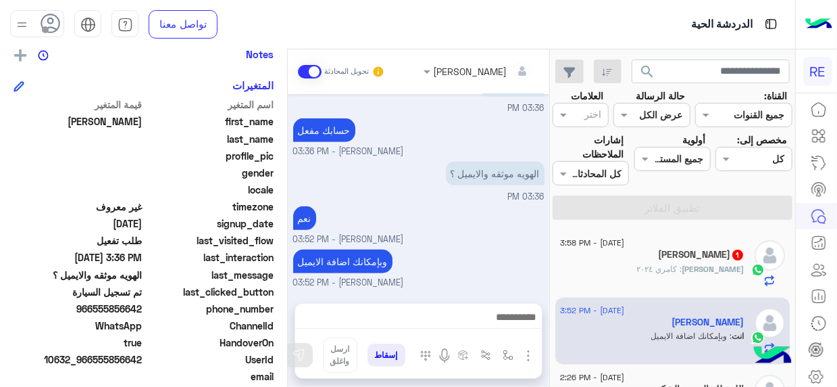
scroll to position [399, 0]
click at [641, 250] on div "ابومحمد 1" at bounding box center [652, 256] width 185 height 14
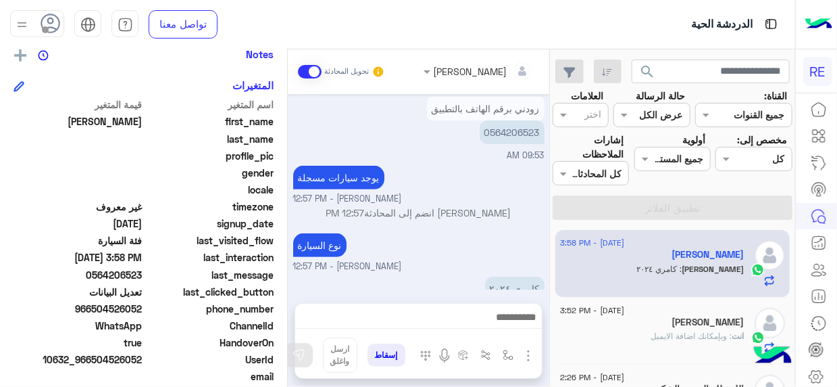
scroll to position [227, 0]
click at [535, 136] on p "0564206523" at bounding box center [512, 134] width 65 height 24
copy p "0564206523"
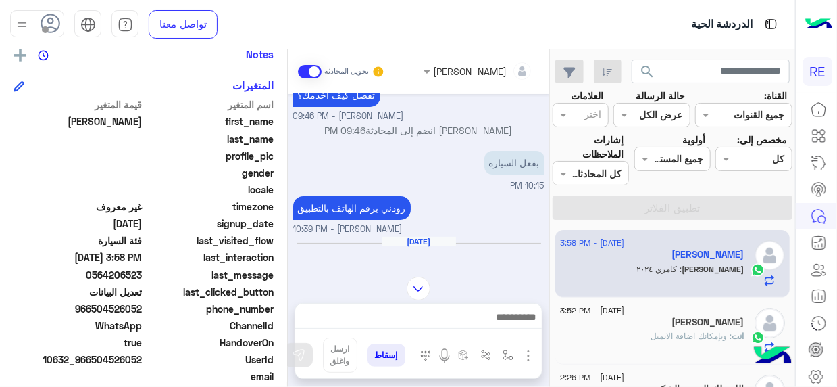
scroll to position [254, 0]
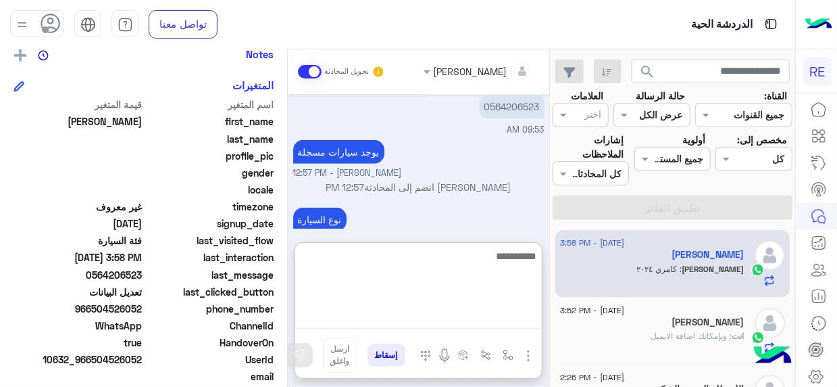
click at [522, 314] on textarea at bounding box center [418, 287] width 247 height 81
type textarea "**********"
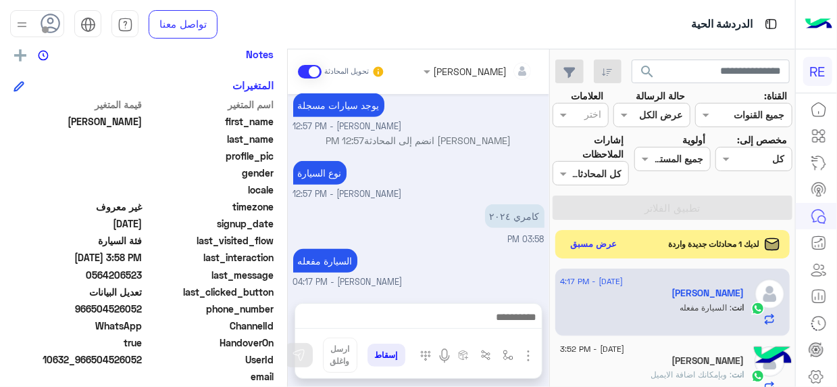
scroll to position [297, 0]
click at [596, 247] on button "عرض مسبق" at bounding box center [594, 244] width 57 height 18
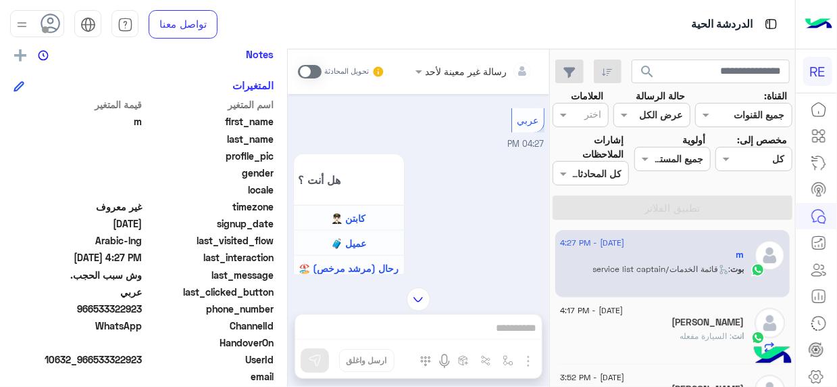
scroll to position [662, 0]
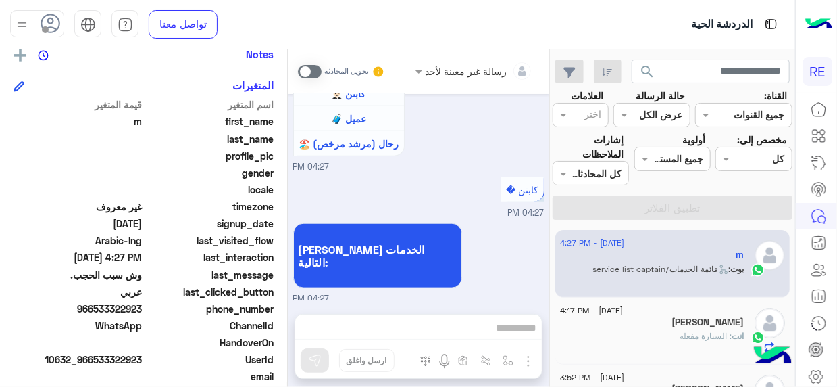
click at [316, 68] on span at bounding box center [310, 72] width 24 height 14
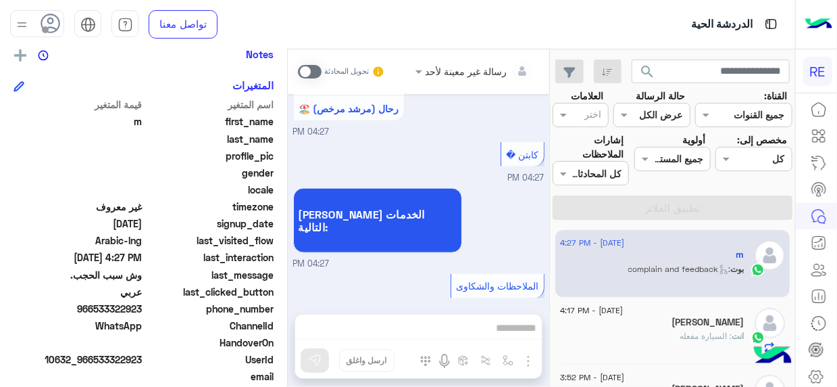
scroll to position [829, 0]
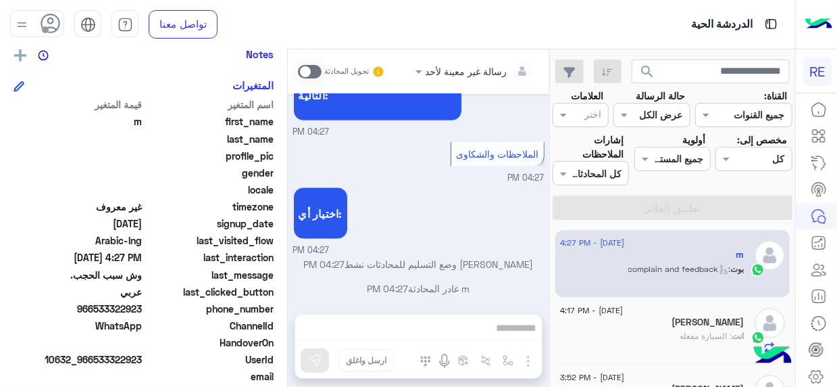
click at [518, 313] on div "رسالة غير معينة لأحد تحويل المحادثة [DATE] عندي هذي المشكله 04:24 PM ٠٥٣٣٣٢٢٩٢٣…" at bounding box center [419, 220] width 262 height 343
click at [530, 329] on div "رسالة غير معينة لأحد تحويل المحادثة [DATE] عندي هذي المشكله 04:24 PM ٠٥٣٣٣٢٢٩٢٣…" at bounding box center [419, 220] width 262 height 343
click at [318, 72] on span at bounding box center [310, 72] width 24 height 14
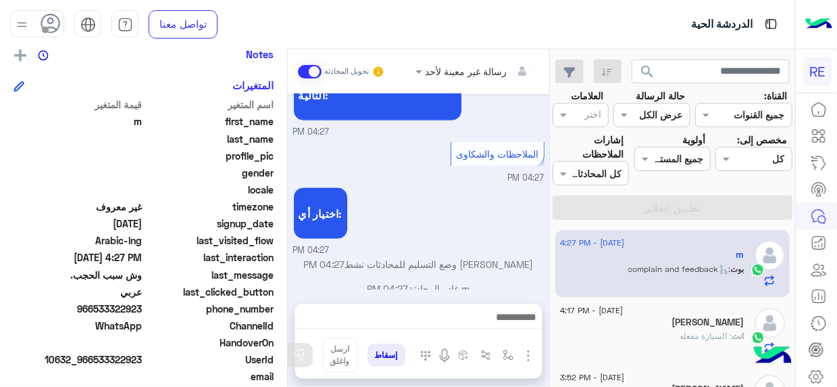
scroll to position [865, 0]
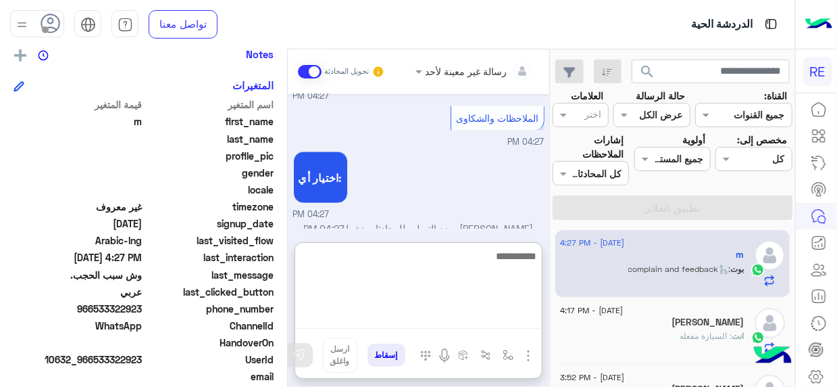
click at [516, 322] on textarea at bounding box center [418, 287] width 247 height 81
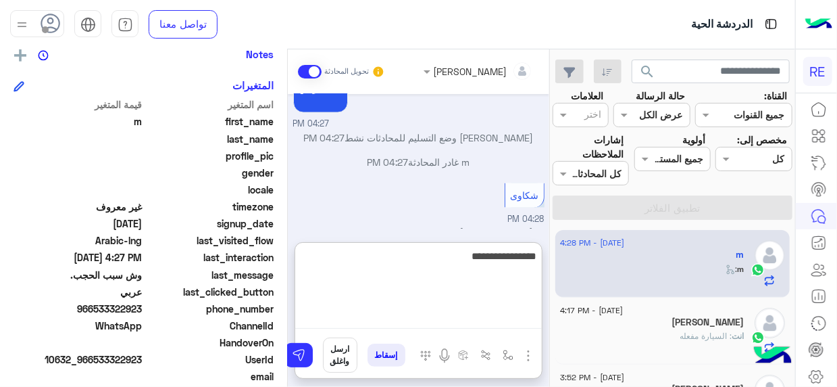
type textarea "**********"
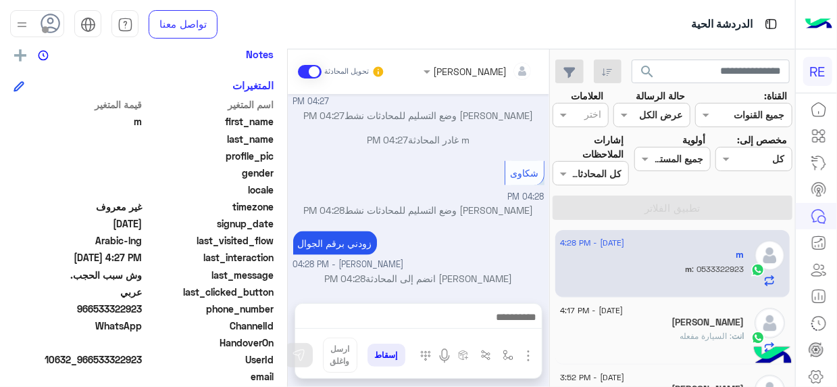
scroll to position [1023, 0]
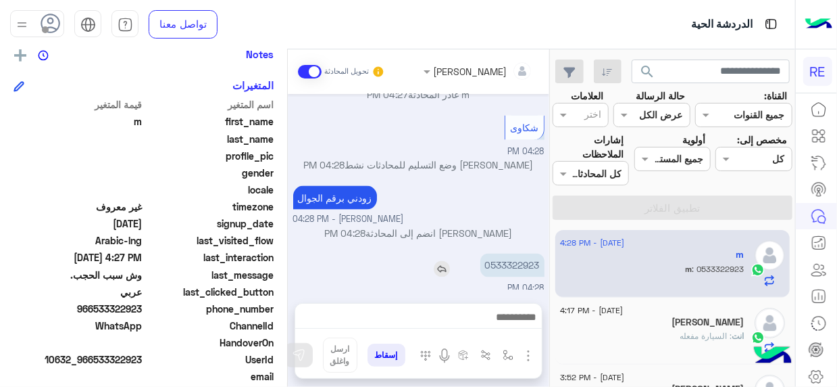
click at [516, 264] on p "0533322923" at bounding box center [513, 265] width 64 height 24
copy p "0533322923"
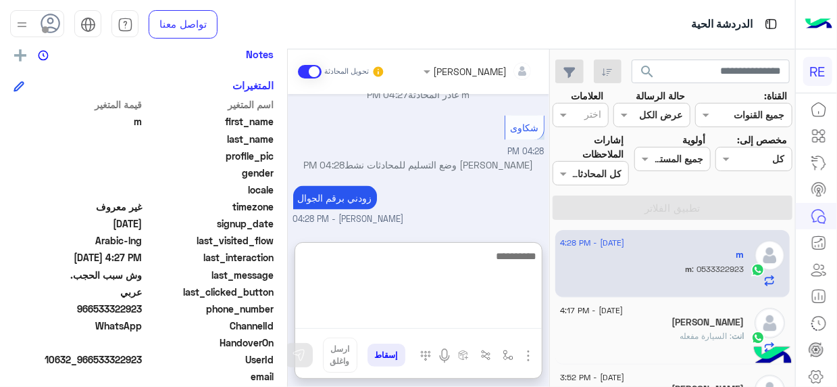
click at [531, 322] on textarea at bounding box center [418, 287] width 247 height 81
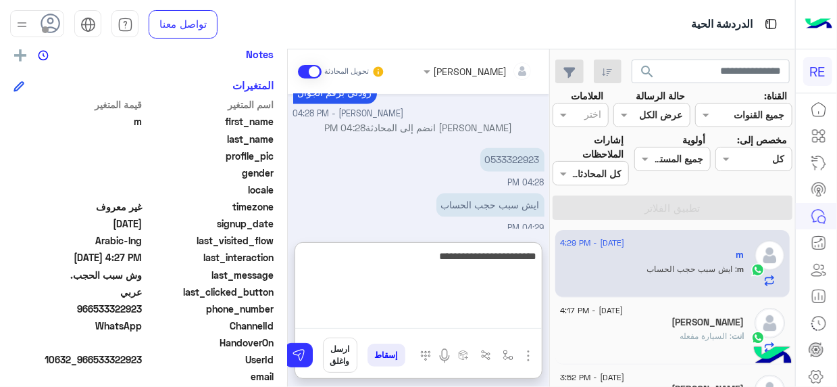
type textarea "**********"
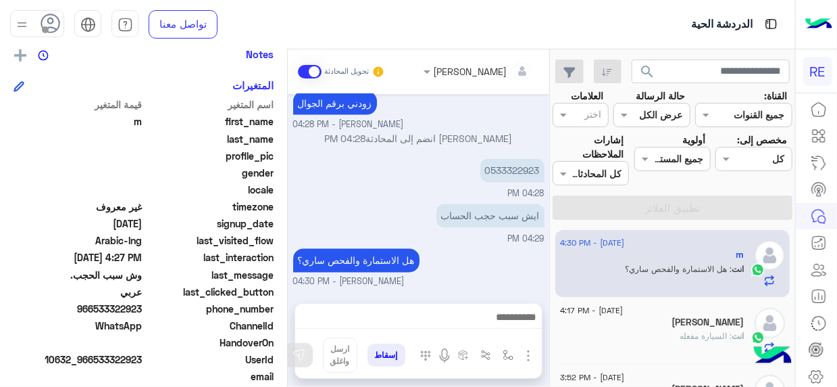
scroll to position [1110, 0]
click at [468, 214] on div "[DATE] عندي هذي المشكله 04:24 PM ٠٥٣٣٣٢٢٩٢٣ 04:24 PM وش سبب الحجب. 04:24 PM عود…" at bounding box center [419, 191] width 262 height 195
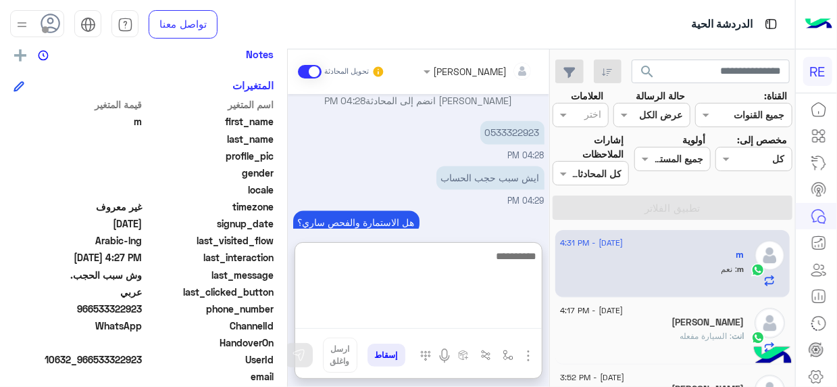
scroll to position [1172, 0]
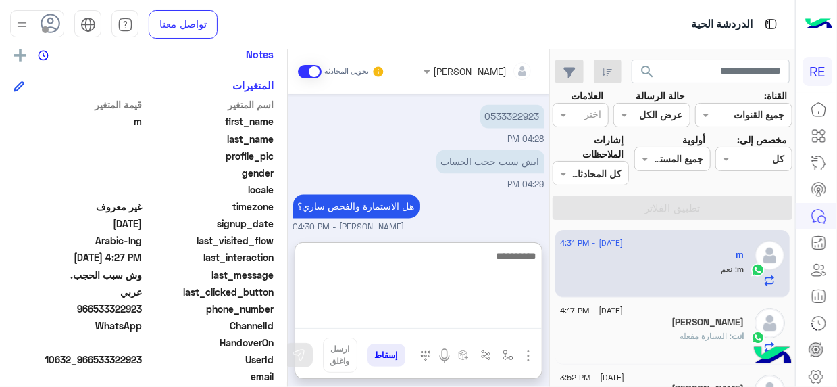
click at [502, 322] on textarea at bounding box center [418, 287] width 247 height 81
type textarea "**********"
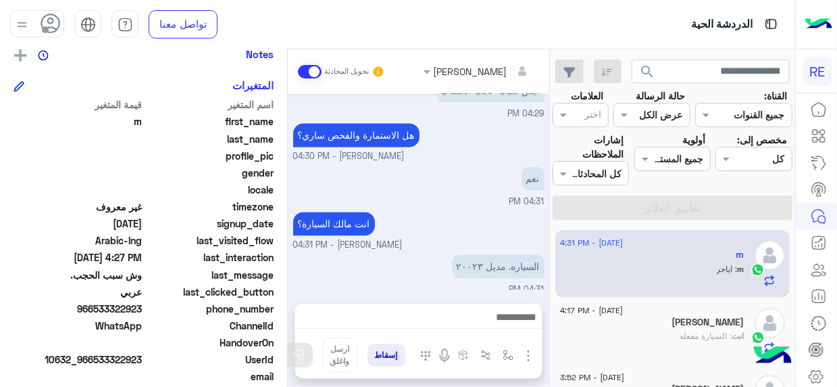
scroll to position [1288, 0]
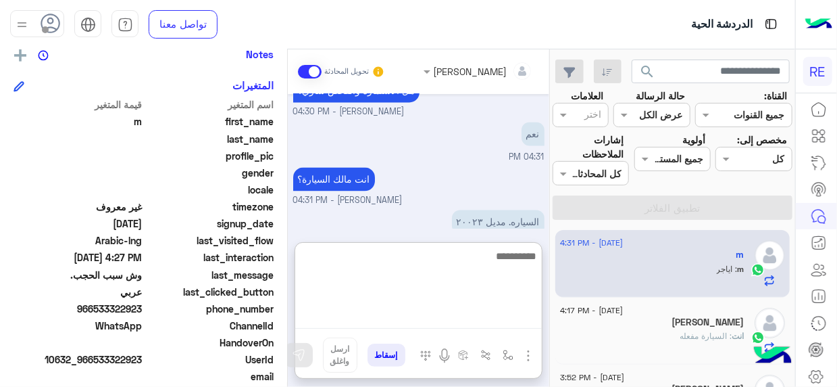
click at [514, 317] on textarea at bounding box center [418, 287] width 247 height 81
type textarea "**********"
click at [376, 327] on textarea "**********" at bounding box center [418, 287] width 247 height 81
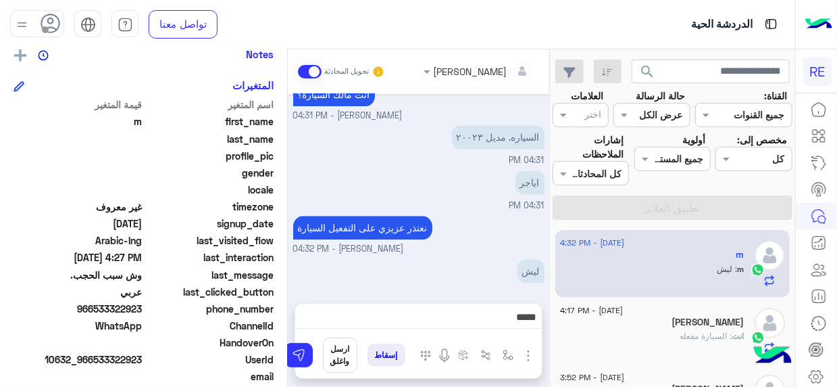
scroll to position [1376, 0]
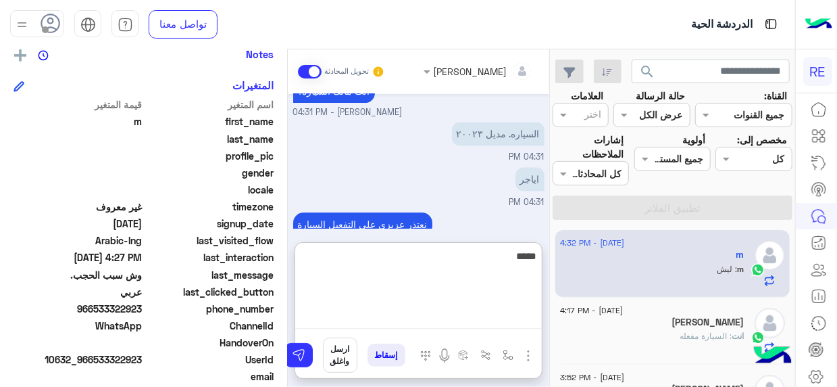
click at [503, 323] on textarea "*****" at bounding box center [418, 287] width 247 height 81
type textarea "*"
type textarea "**********"
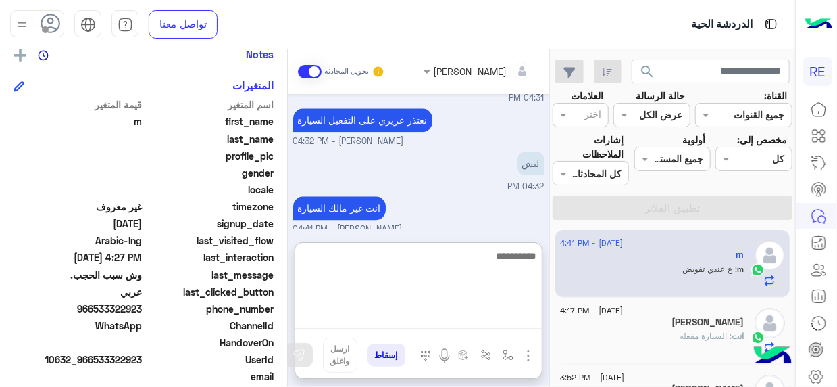
scroll to position [1480, 0]
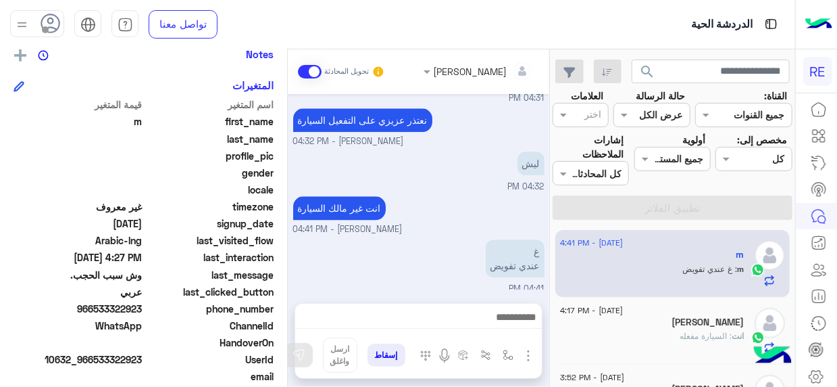
click at [414, 154] on div "ليش 04:32 PM" at bounding box center [418, 170] width 251 height 45
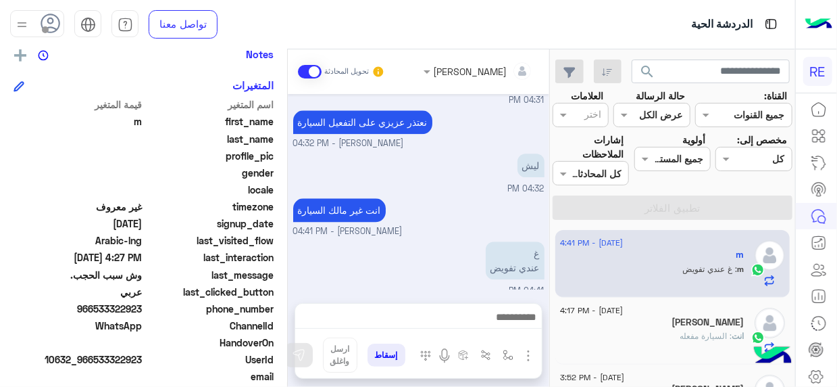
scroll to position [1478, 0]
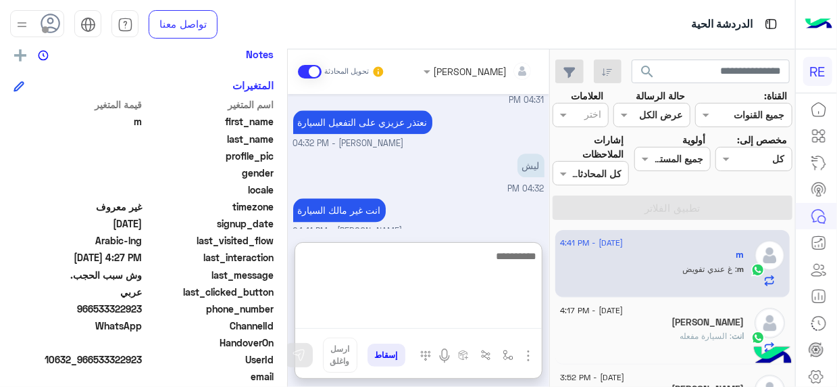
click at [527, 319] on textarea at bounding box center [418, 287] width 247 height 81
type textarea "**********"
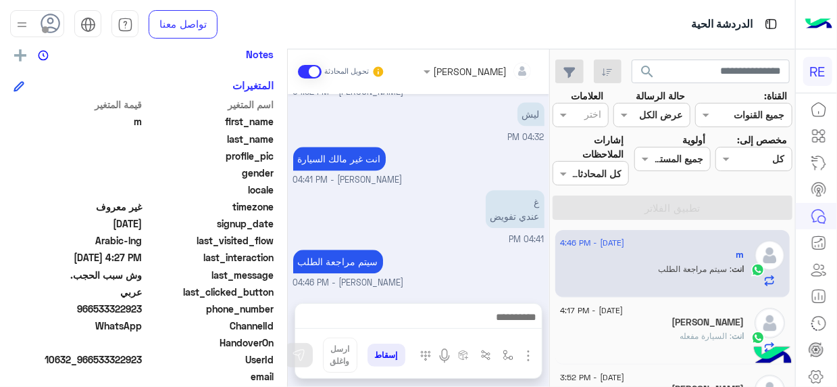
scroll to position [1521, 0]
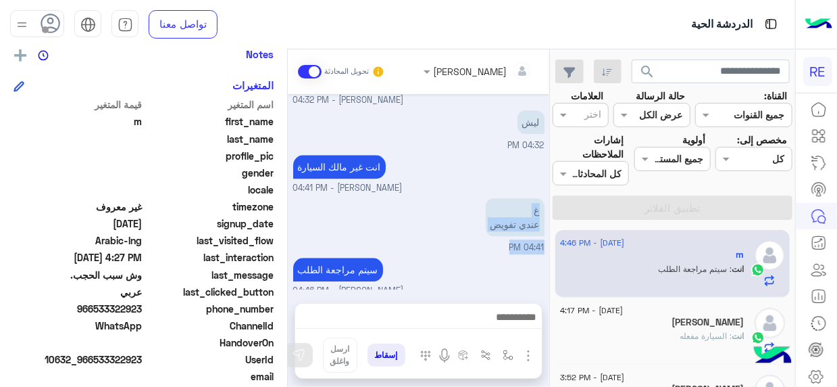
drag, startPoint x: 550, startPoint y: 233, endPoint x: 543, endPoint y: 188, distance: 45.9
click at [543, 188] on mat-drawer "[PERSON_NAME] تحويل المحادثة [DATE] عندي هذي المشكله 04:24 PM ٠٥٣٣٣٢٢٩٢٣ 04:24 …" at bounding box center [275, 220] width 550 height 343
